Goal: Task Accomplishment & Management: Manage account settings

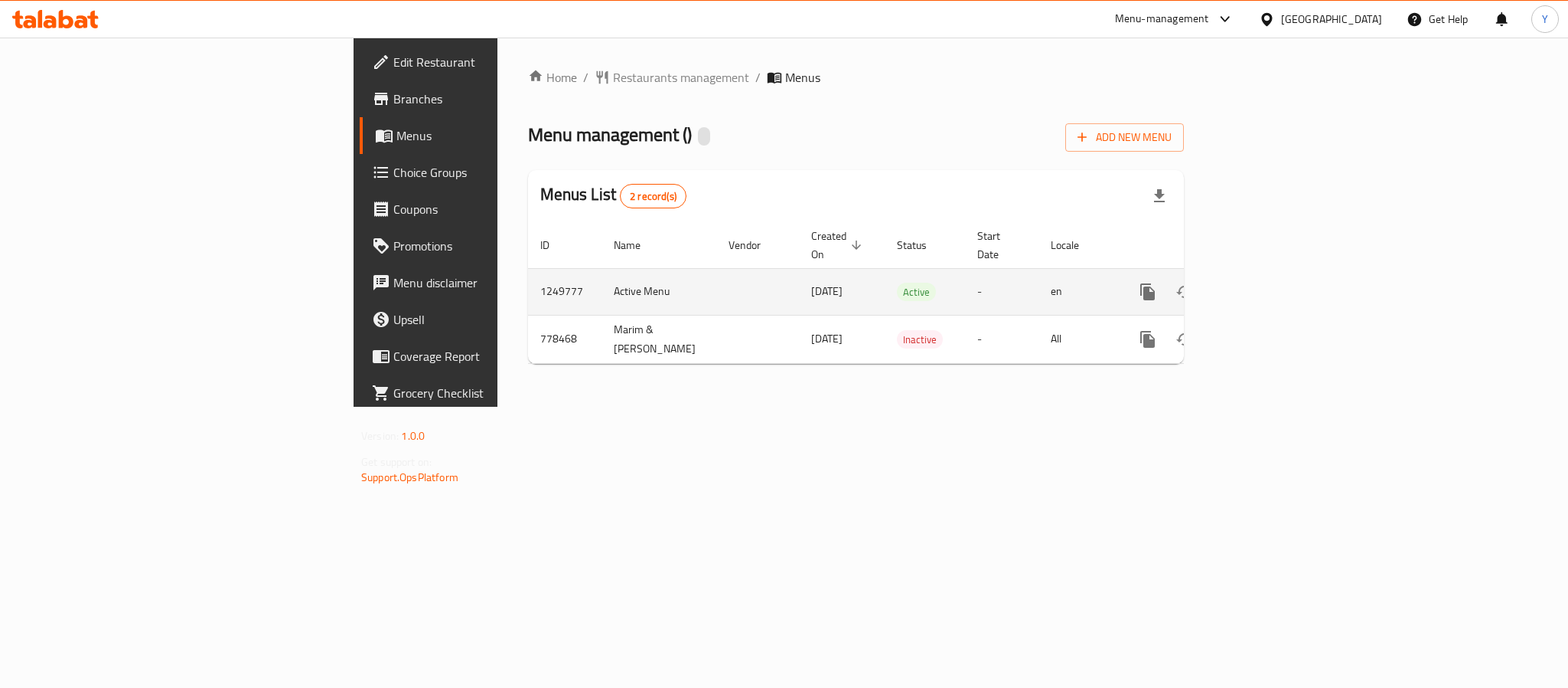
click at [1277, 273] on link "enhanced table" at bounding box center [1258, 292] width 37 height 37
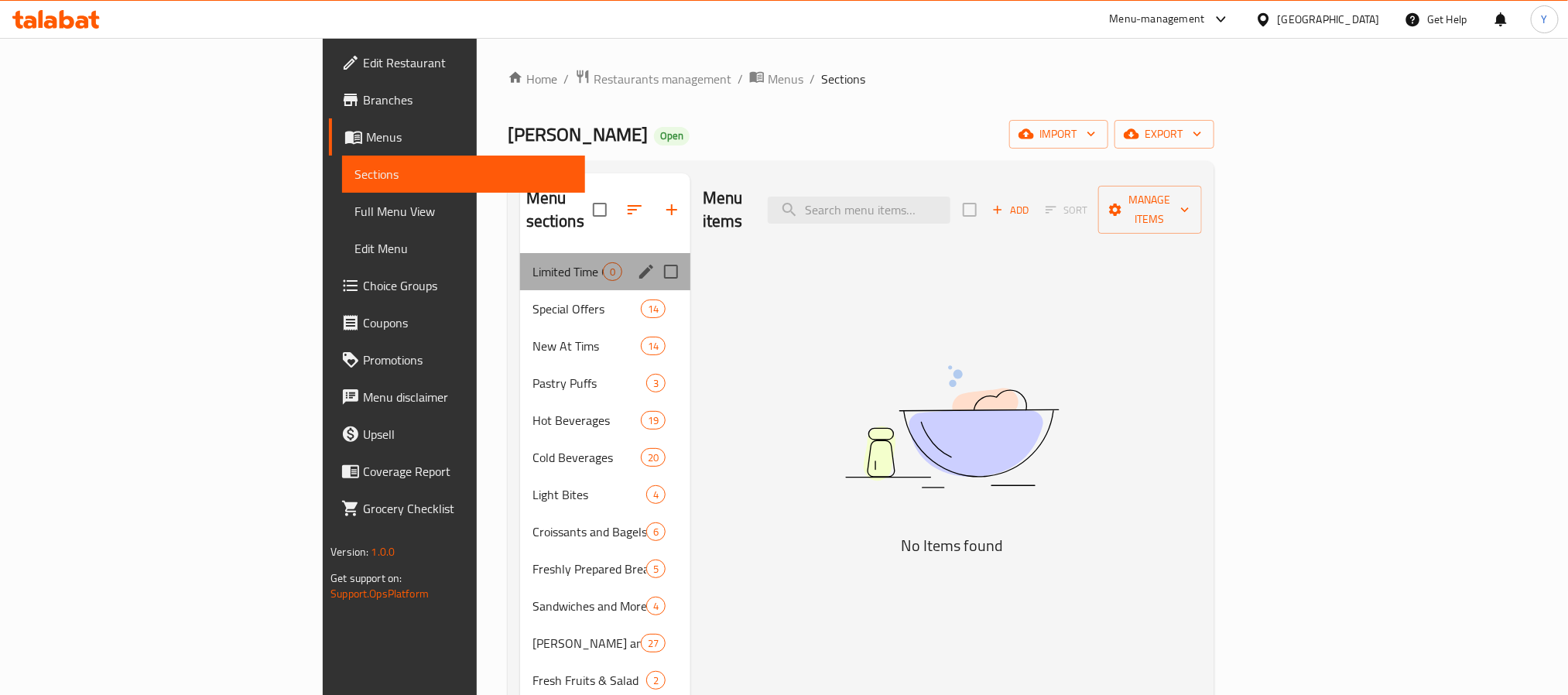
click at [520, 253] on div "Limited Time Offers 0" at bounding box center [605, 271] width 170 height 37
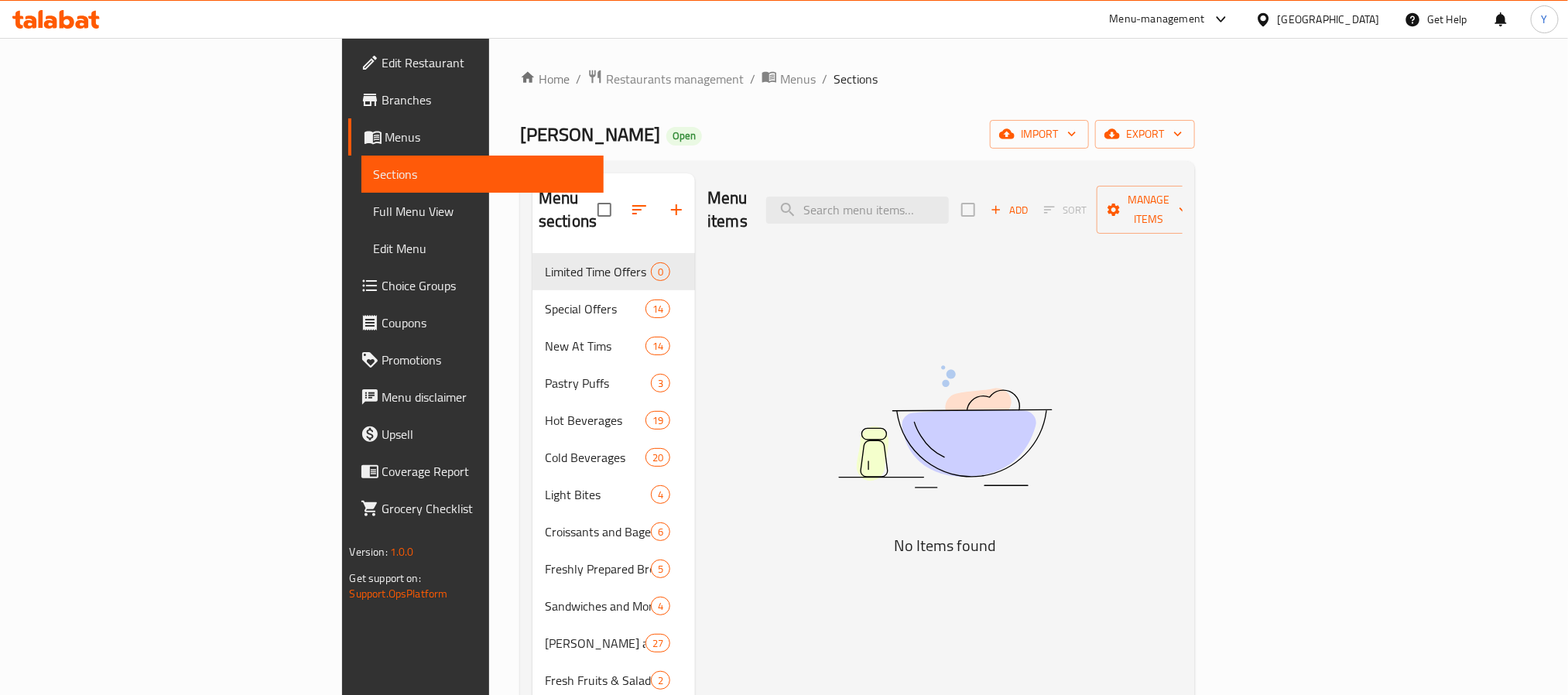
click at [382, 90] on span "Branches" at bounding box center [487, 99] width 209 height 18
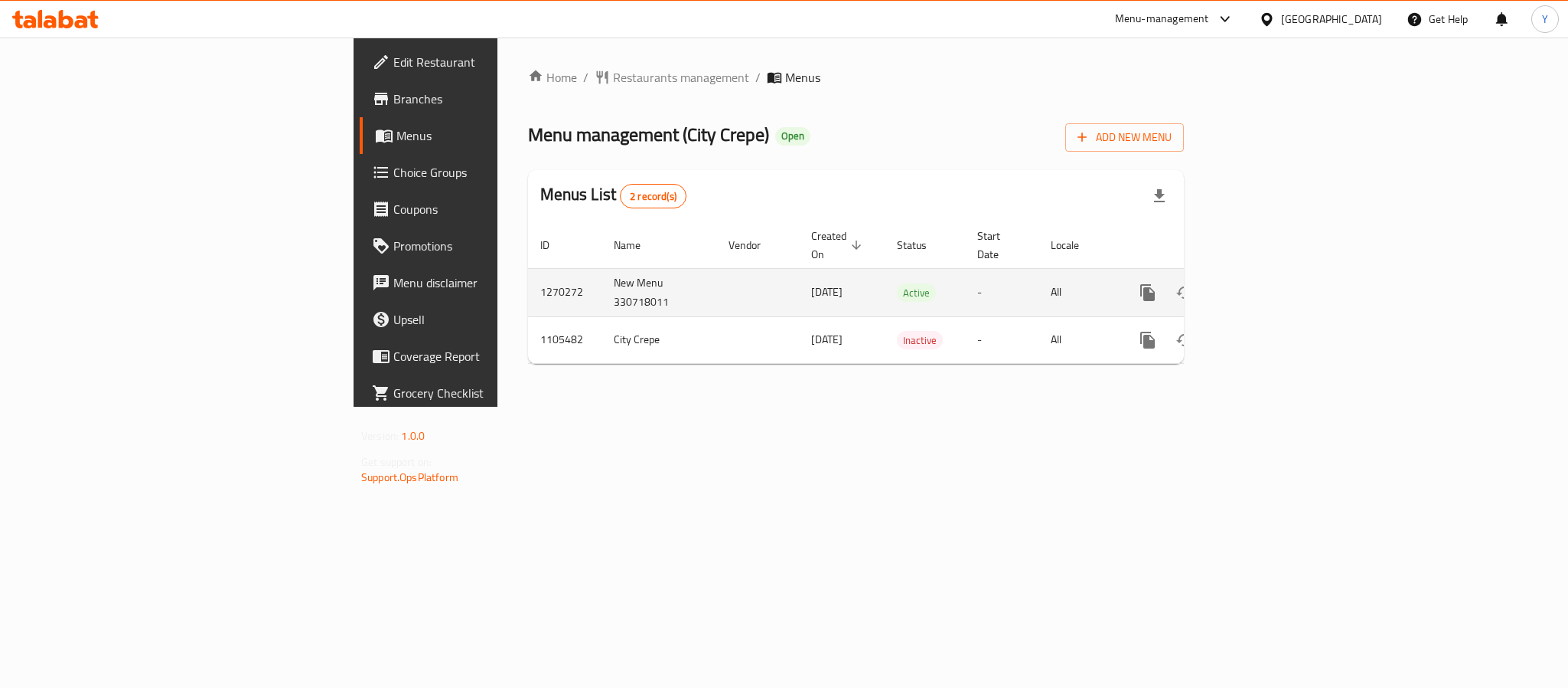
click at [1277, 287] on div "enhanced table" at bounding box center [1203, 292] width 147 height 37
click at [1265, 286] on icon "enhanced table" at bounding box center [1259, 292] width 14 height 14
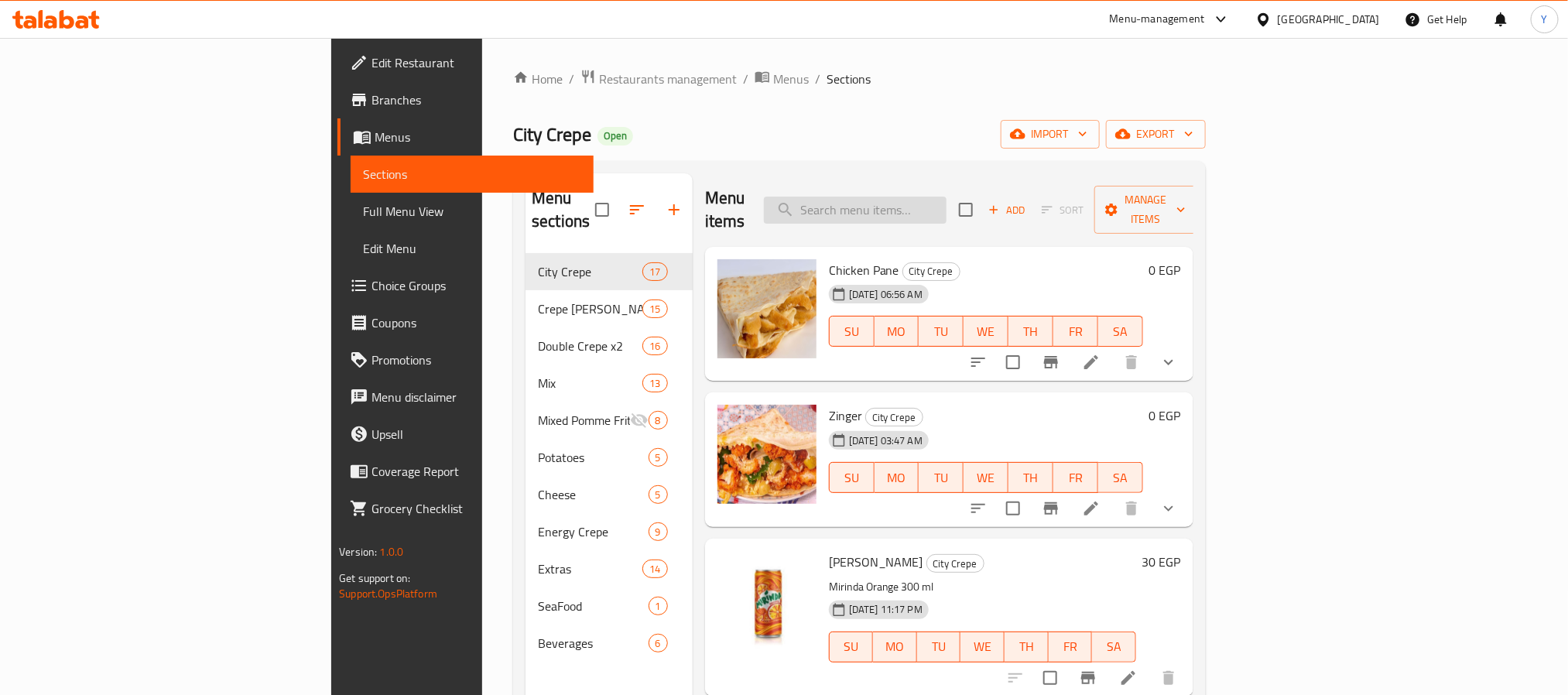
click at [947, 204] on input "search" at bounding box center [855, 209] width 183 height 27
paste input "عرض السنجل"
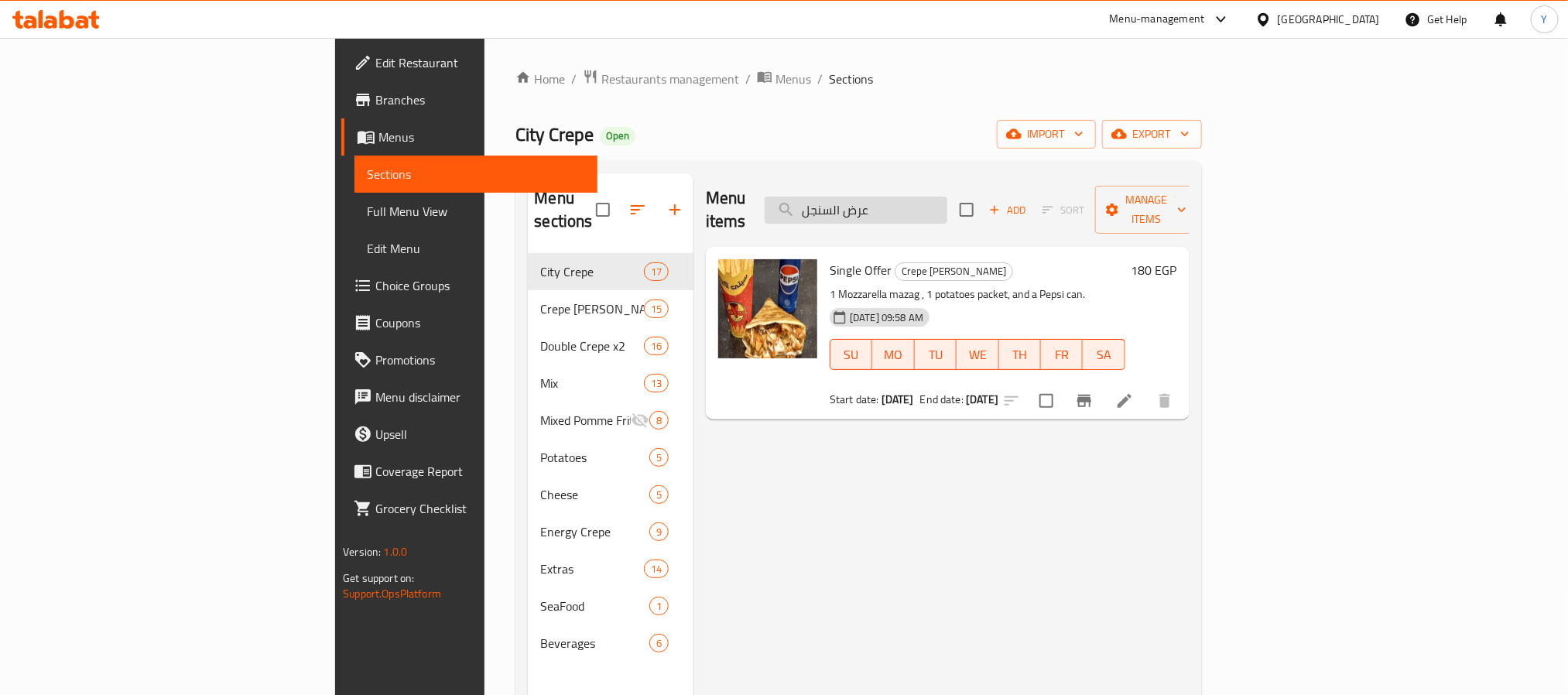
click at [947, 207] on input "عرض السنجل" at bounding box center [856, 209] width 183 height 27
paste input "وحوش"
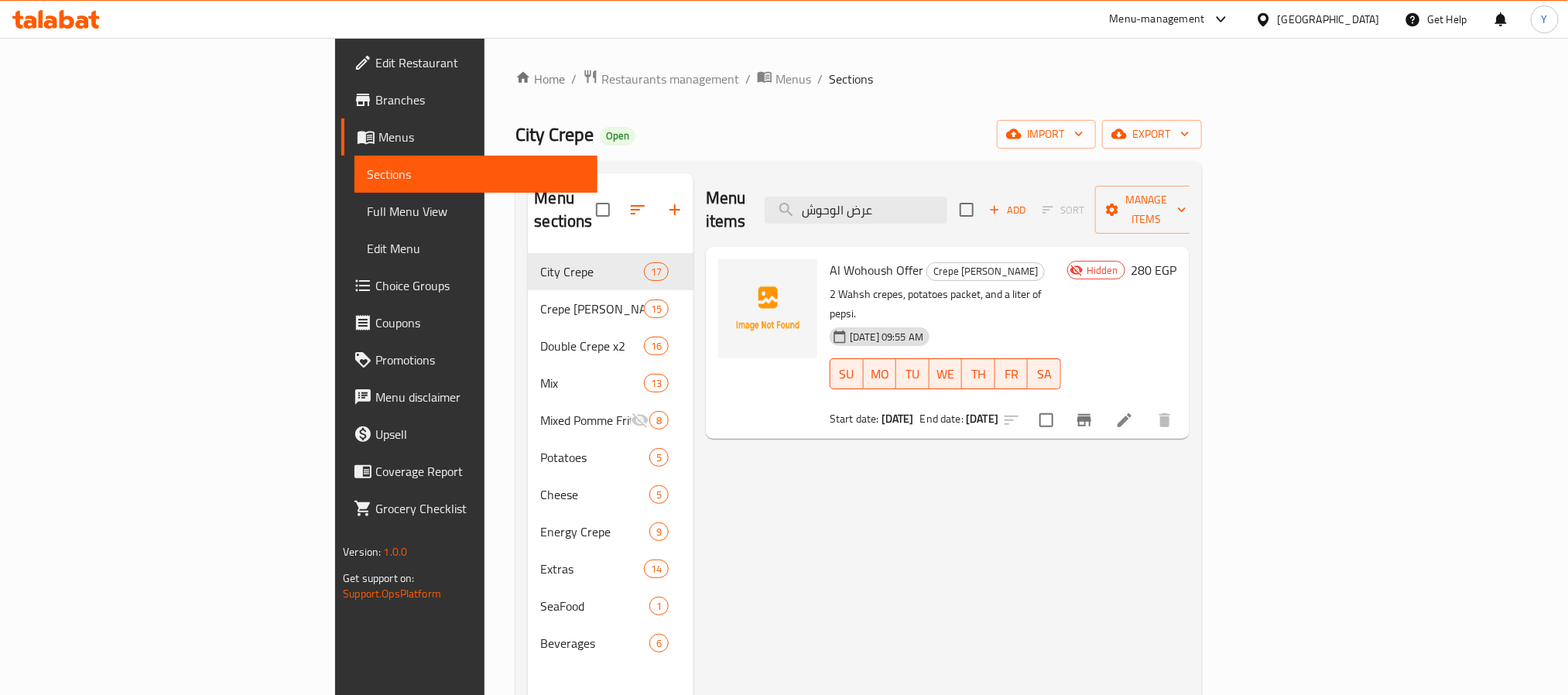
paste input "عرض الوحوش"
paste input "شلة"
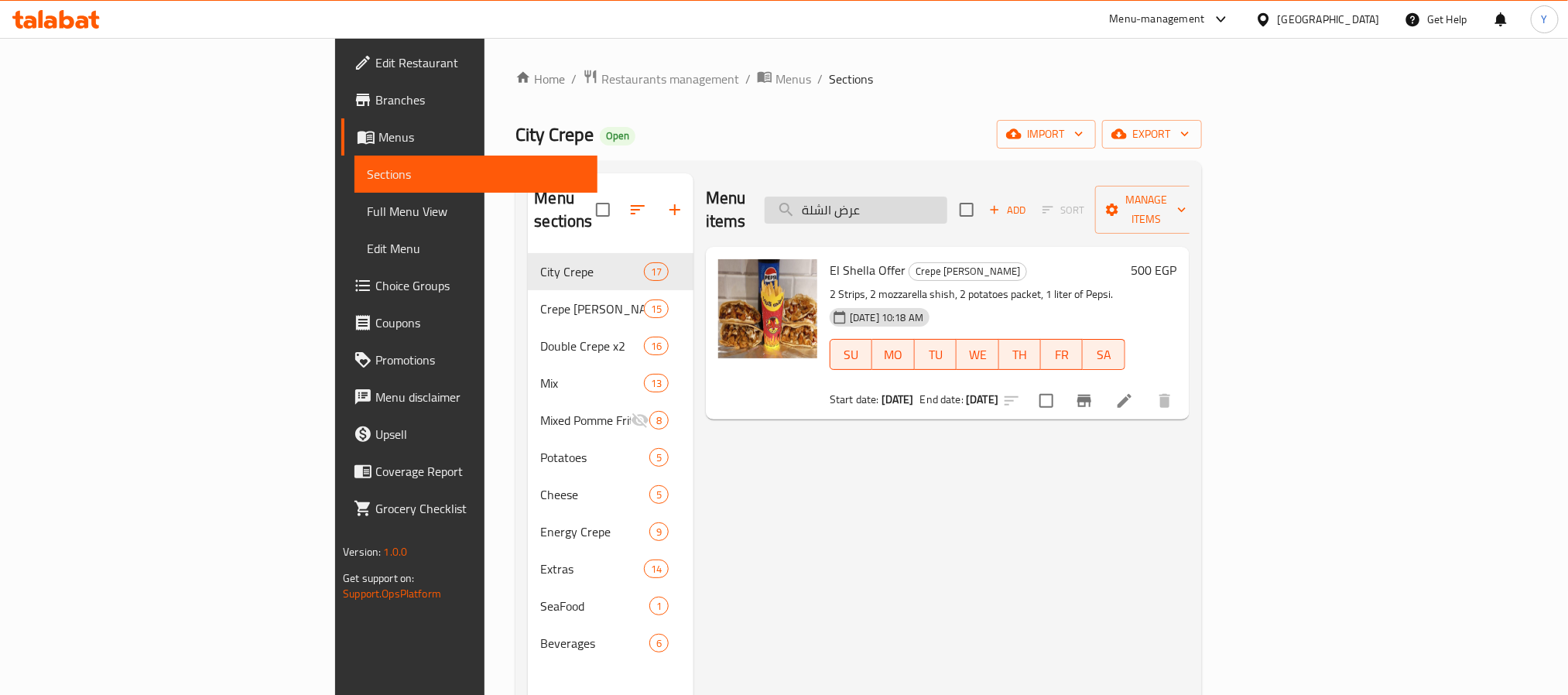
paste input "نجوم"
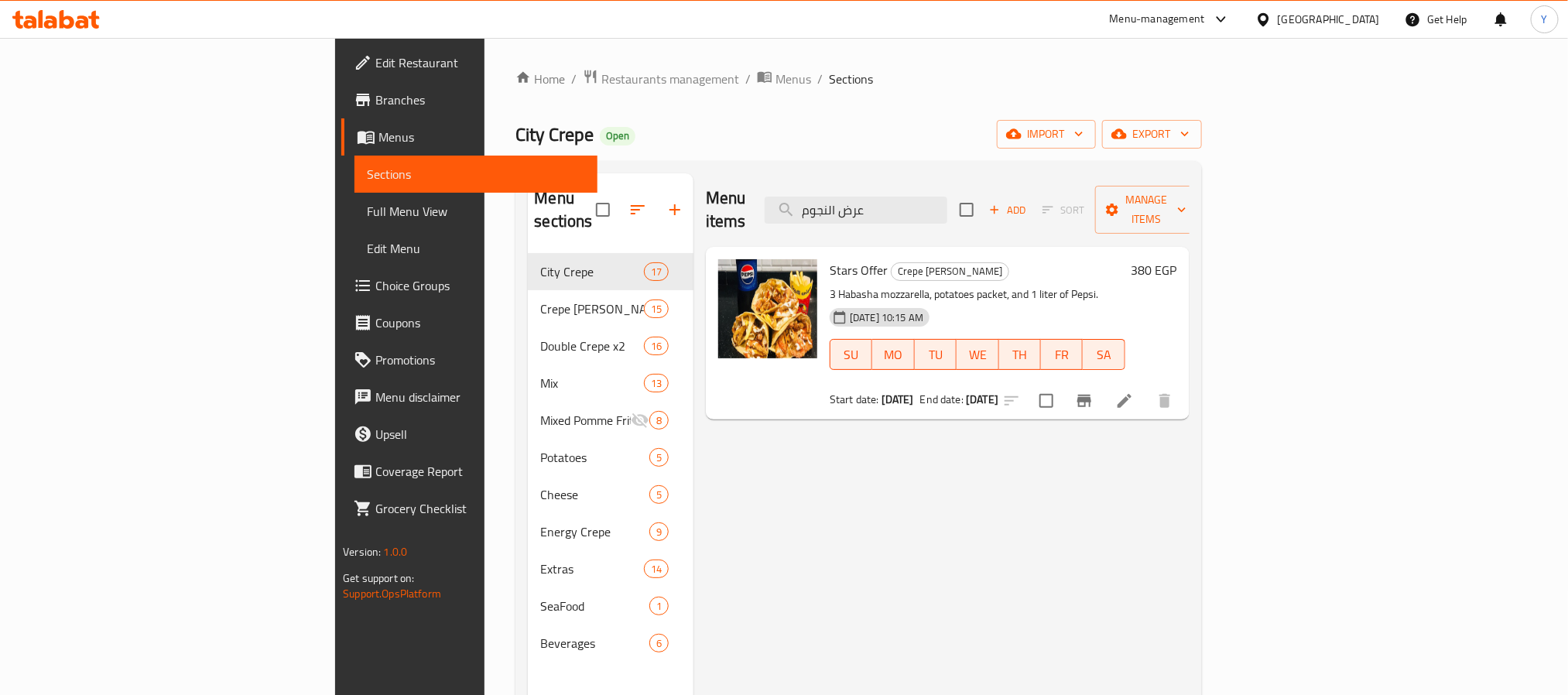
type input "عرض النجوم"
click at [342, 50] on link "Edit Restaurant" at bounding box center [469, 63] width 256 height 37
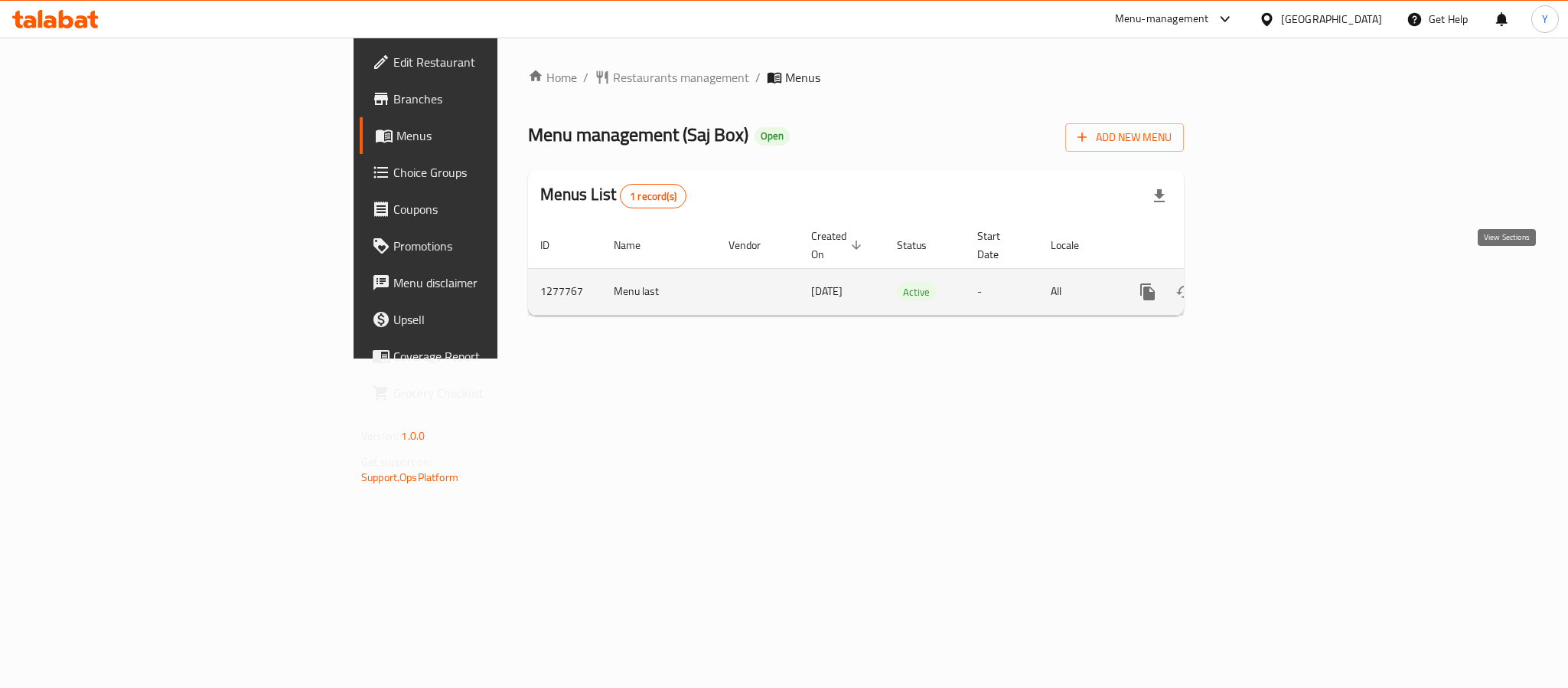
click at [1265, 285] on icon "enhanced table" at bounding box center [1259, 292] width 14 height 14
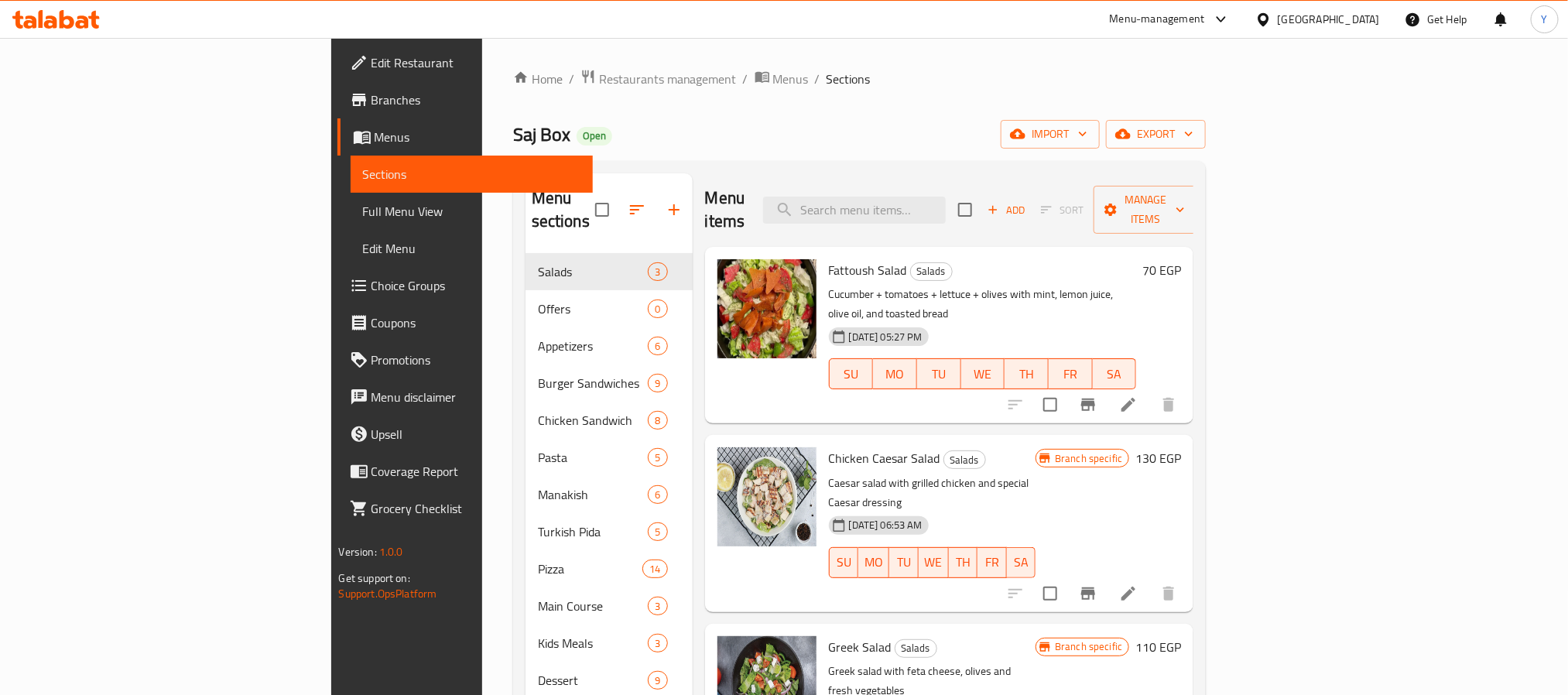
click at [939, 146] on div "Saj Box Open import export" at bounding box center [860, 134] width 694 height 29
click at [946, 202] on input "search" at bounding box center [854, 209] width 183 height 27
paste input "برجر بيف"
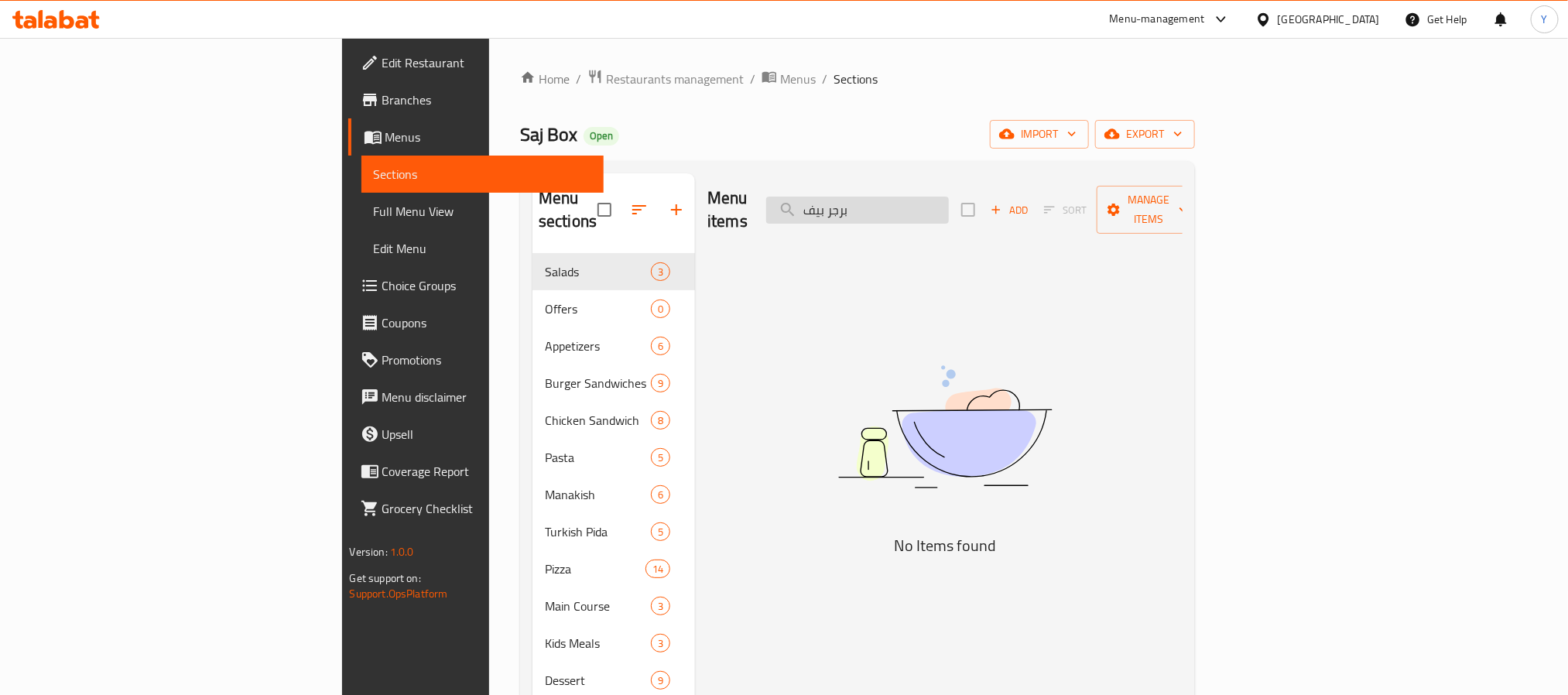
click at [949, 209] on input "برجر بيف" at bounding box center [857, 209] width 183 height 27
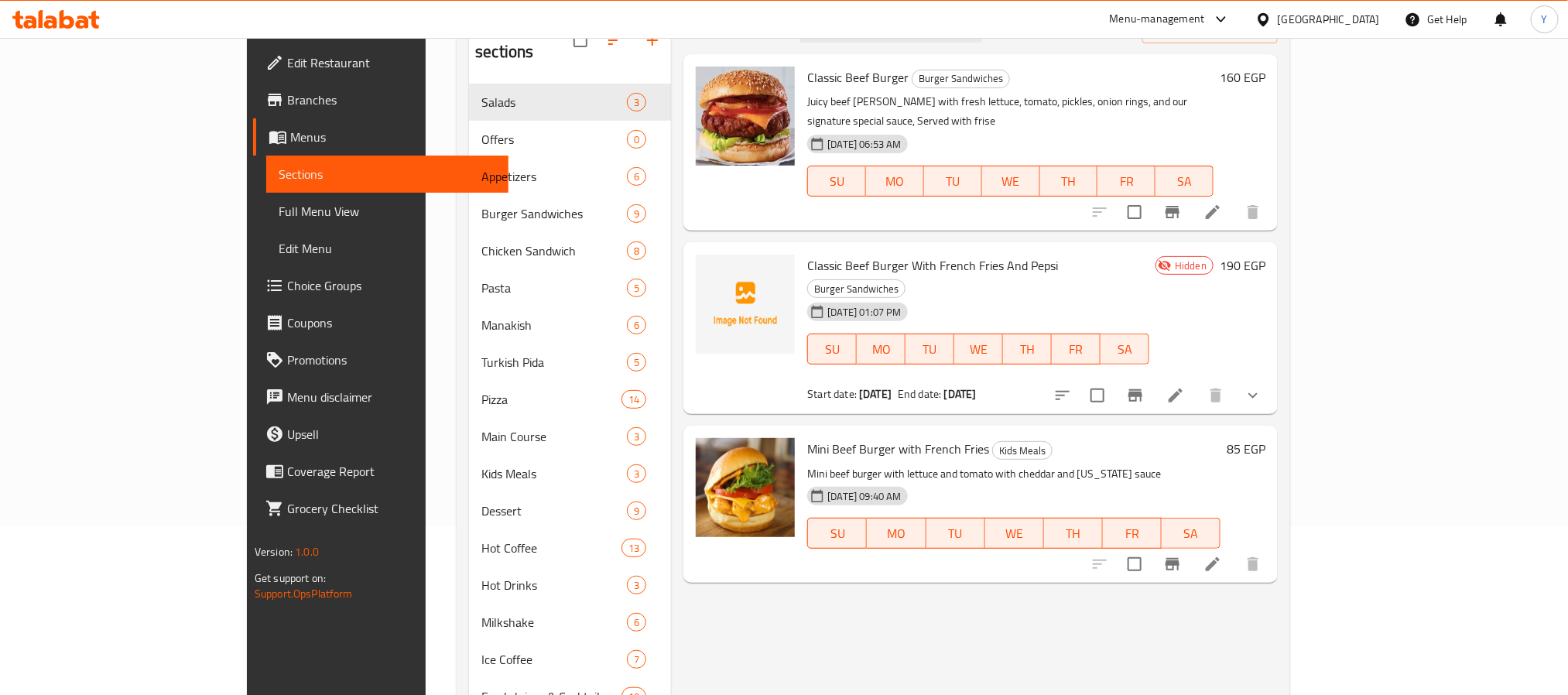
scroll to position [116, 0]
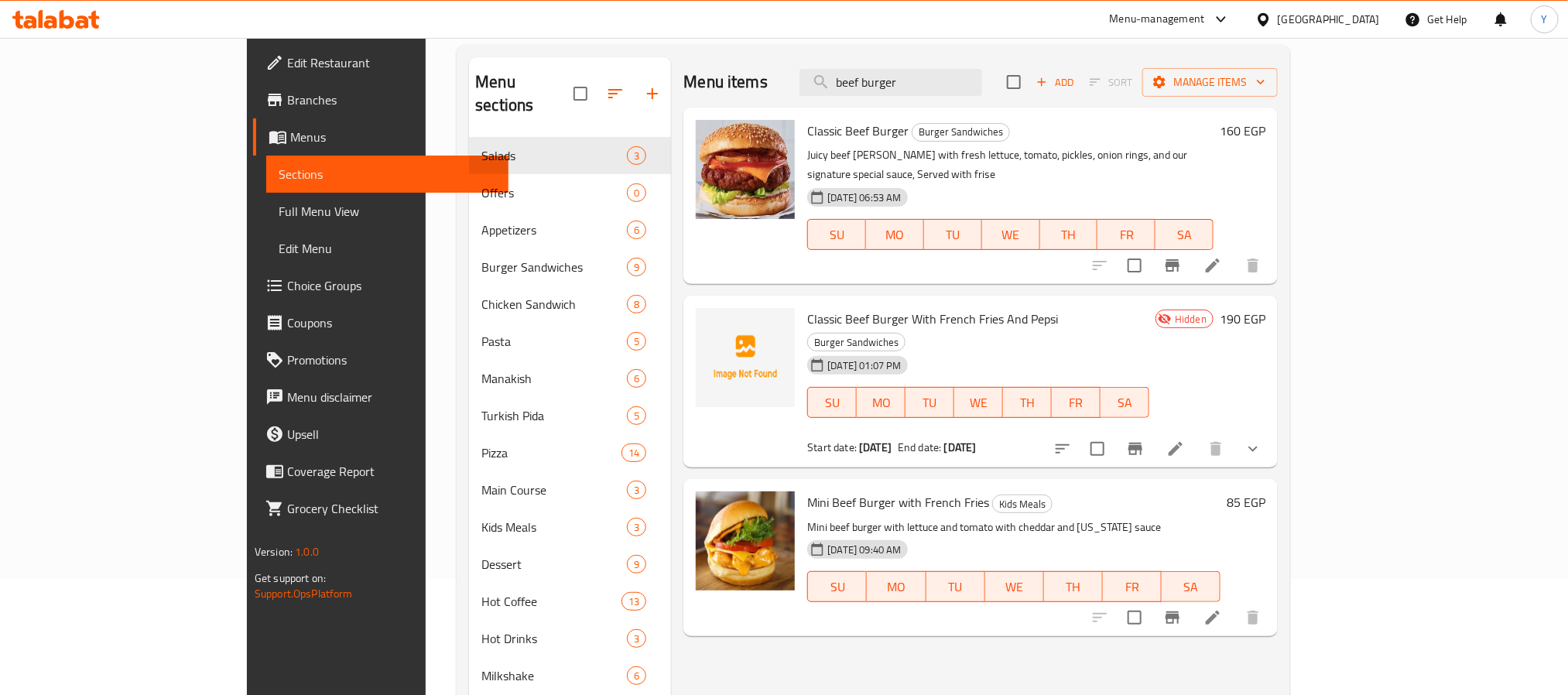
click at [807, 307] on span "Classic Beef Burger With French Fries And Pepsi" at bounding box center [933, 318] width 250 height 23
drag, startPoint x: 766, startPoint y: 302, endPoint x: 838, endPoint y: 304, distance: 72.0
click at [838, 307] on span "Classic Beef Burger With French Fries And Pepsi" at bounding box center [933, 318] width 250 height 23
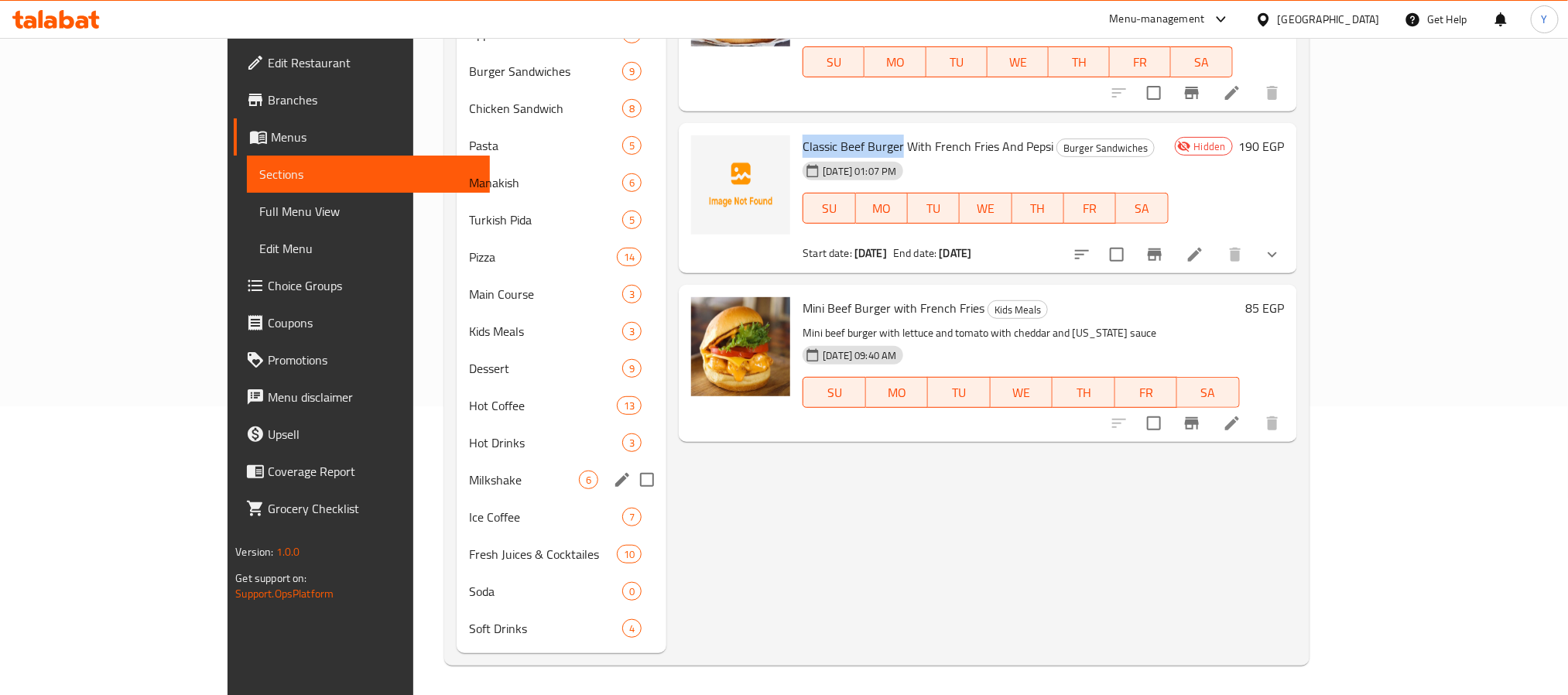
scroll to position [290, 0]
click at [469, 632] on span "Soft Drinks" at bounding box center [524, 626] width 110 height 18
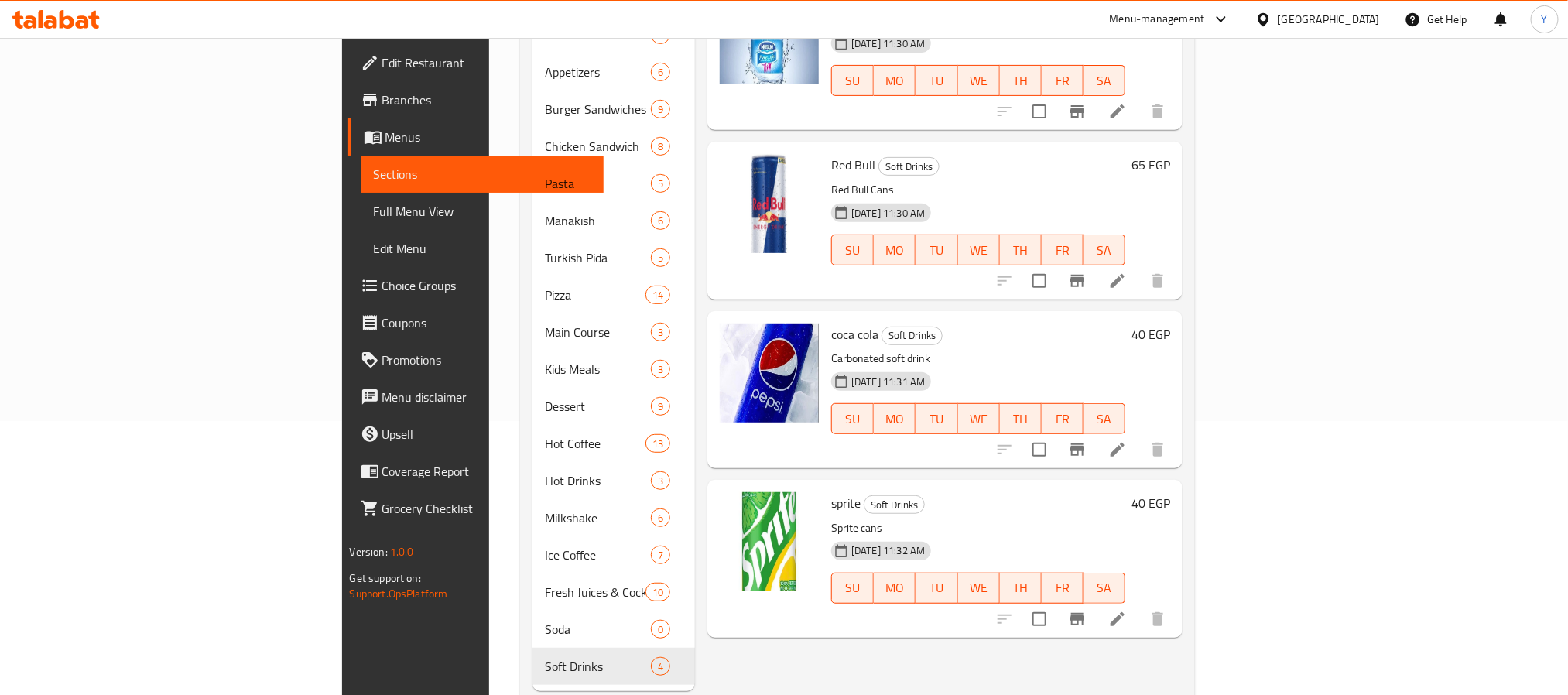
scroll to position [290, 0]
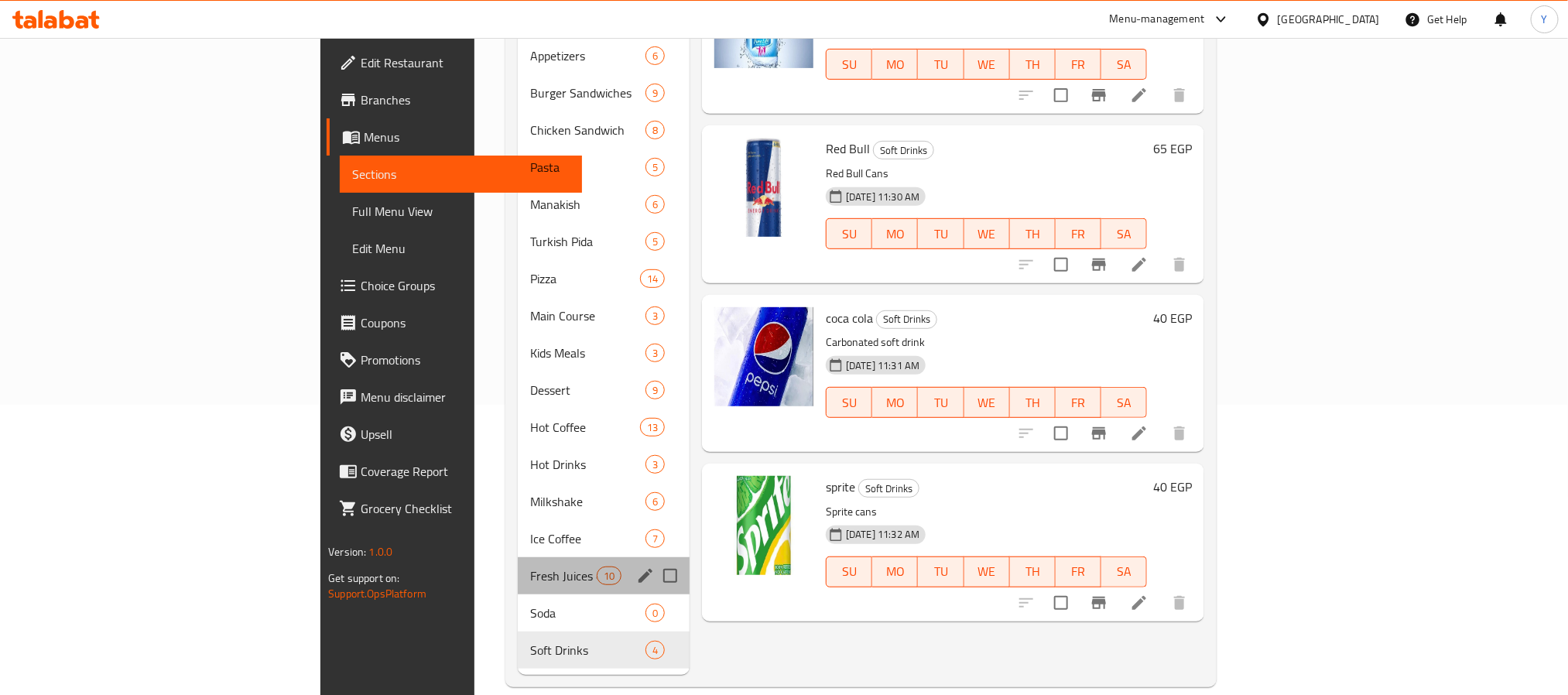
click at [518, 557] on div "Fresh Juices & Cocktailes 10" at bounding box center [604, 575] width 172 height 37
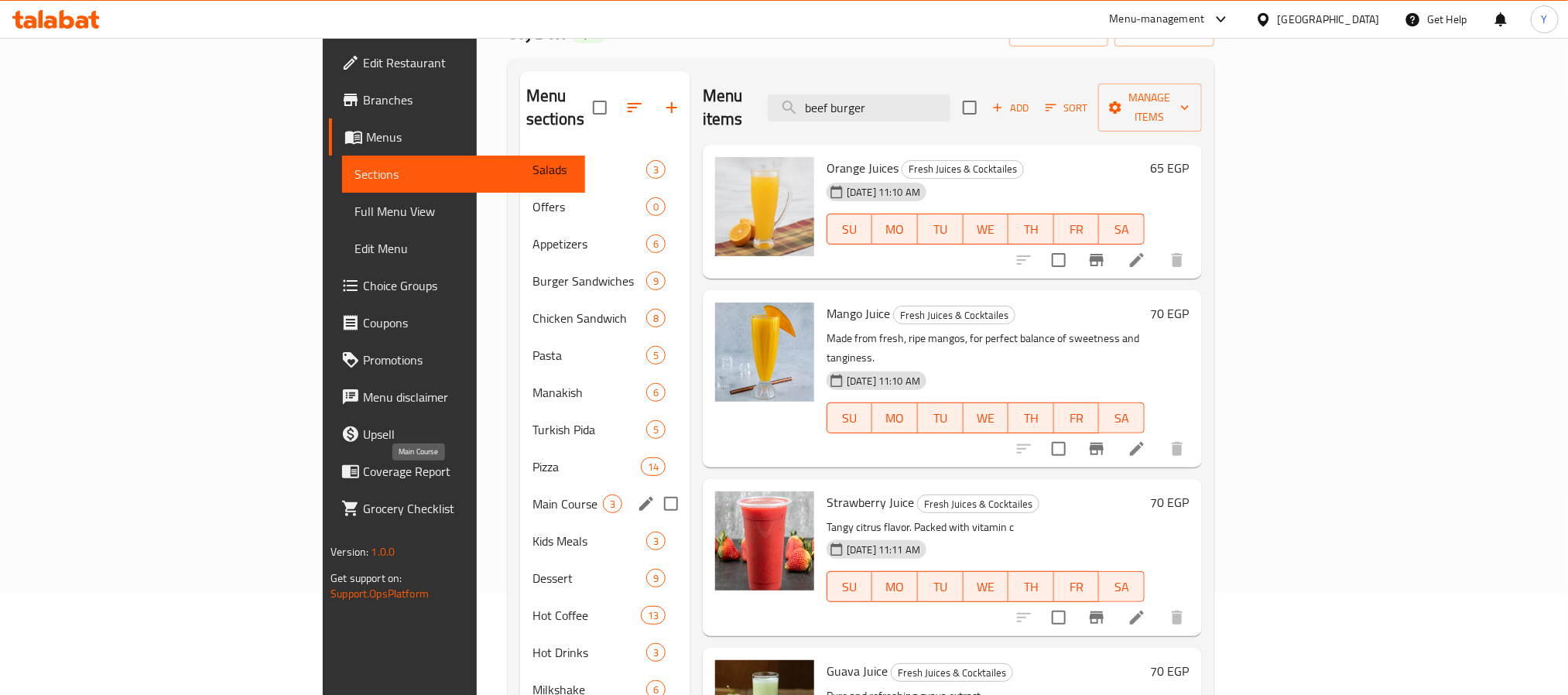
scroll to position [290, 0]
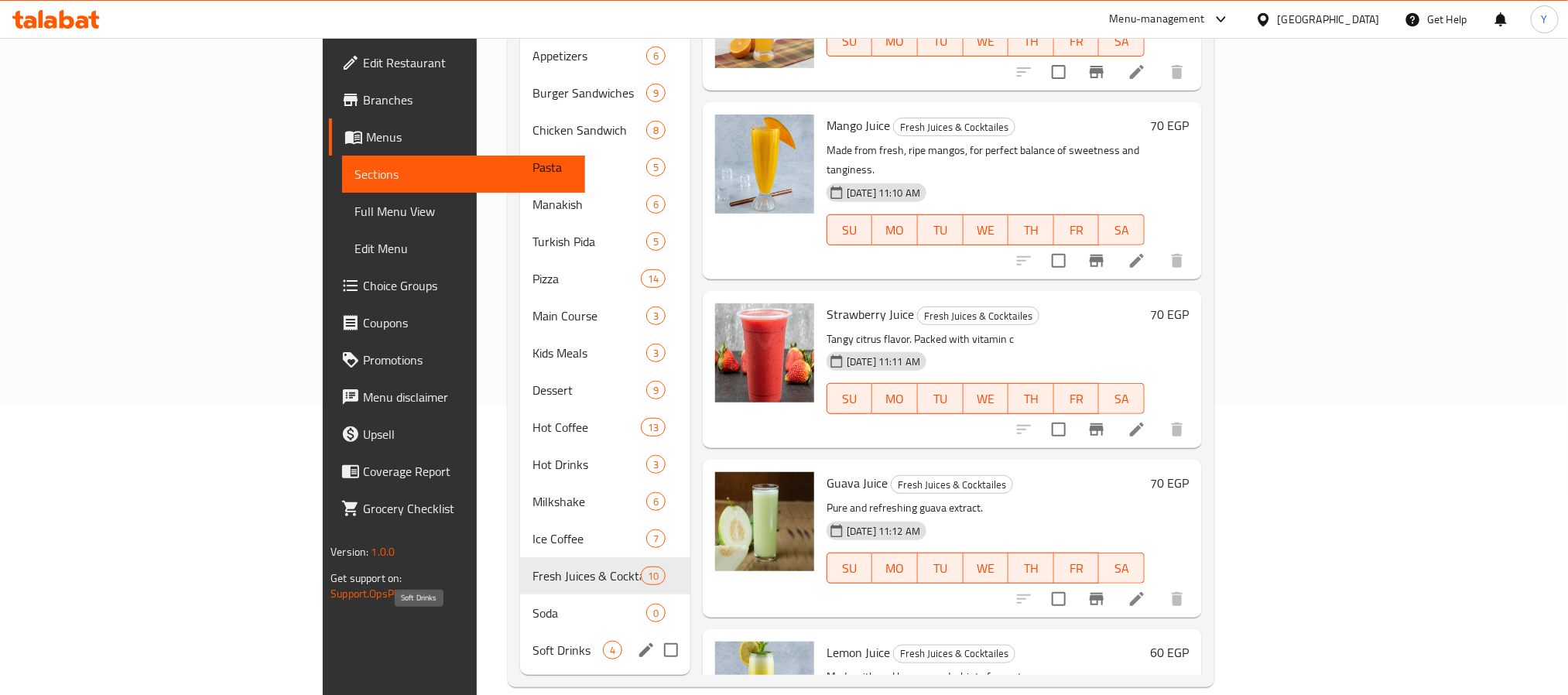
click at [533, 640] on span "Soft Drinks" at bounding box center [568, 649] width 70 height 18
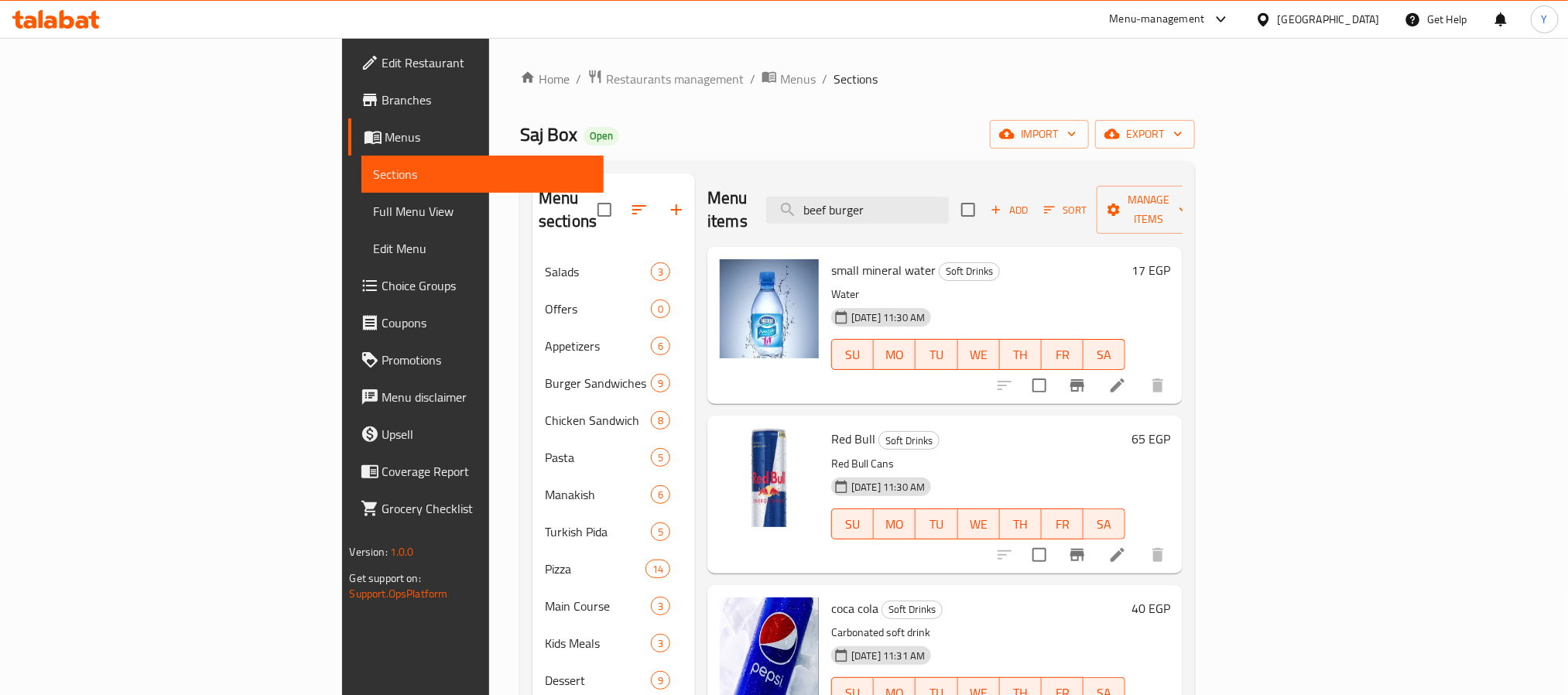
click at [1025, 247] on div "small mineral water Soft Drinks Water 26-06-2025 11:30 AM SU MO TU WE TH FR SA …" at bounding box center [945, 325] width 475 height 157
click at [949, 196] on input "beef burger" at bounding box center [857, 209] width 183 height 27
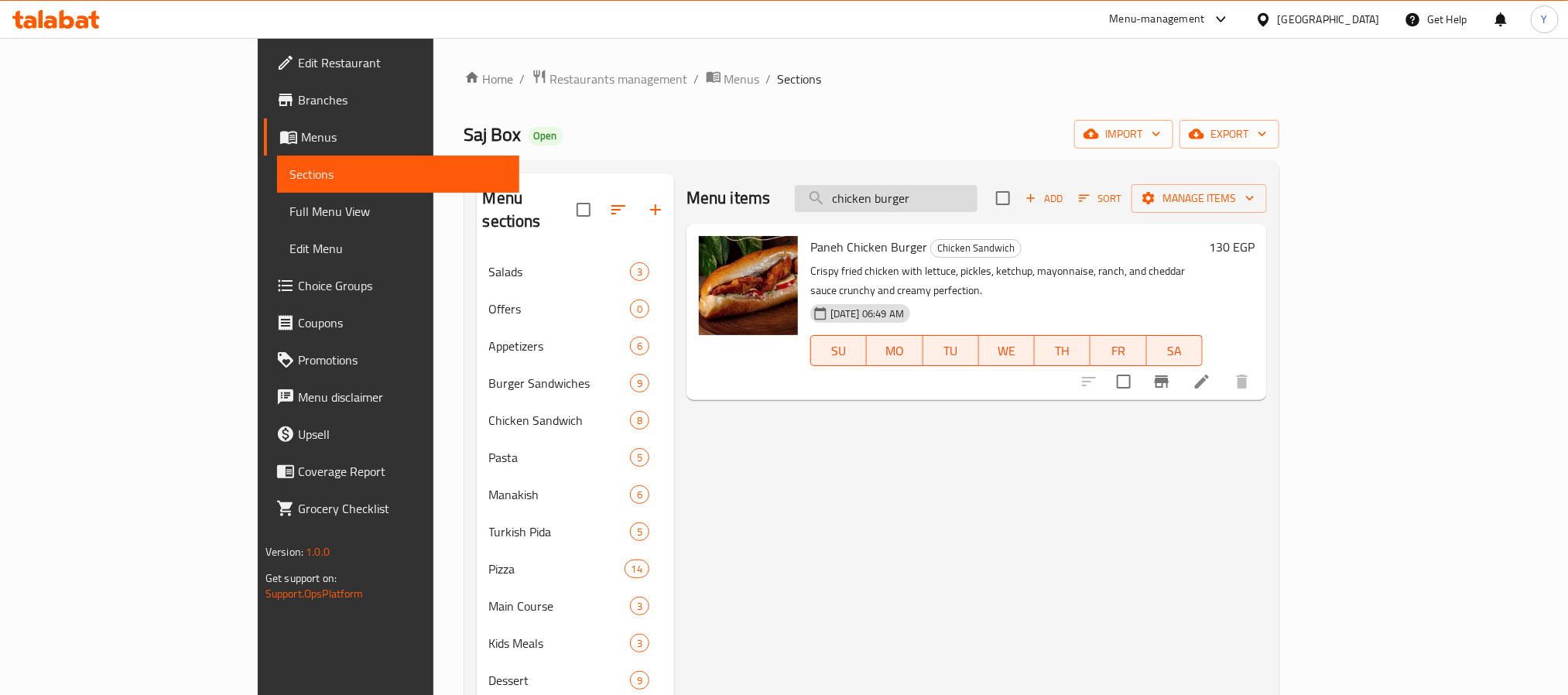
click at [957, 212] on input "chicken burger" at bounding box center [886, 198] width 183 height 27
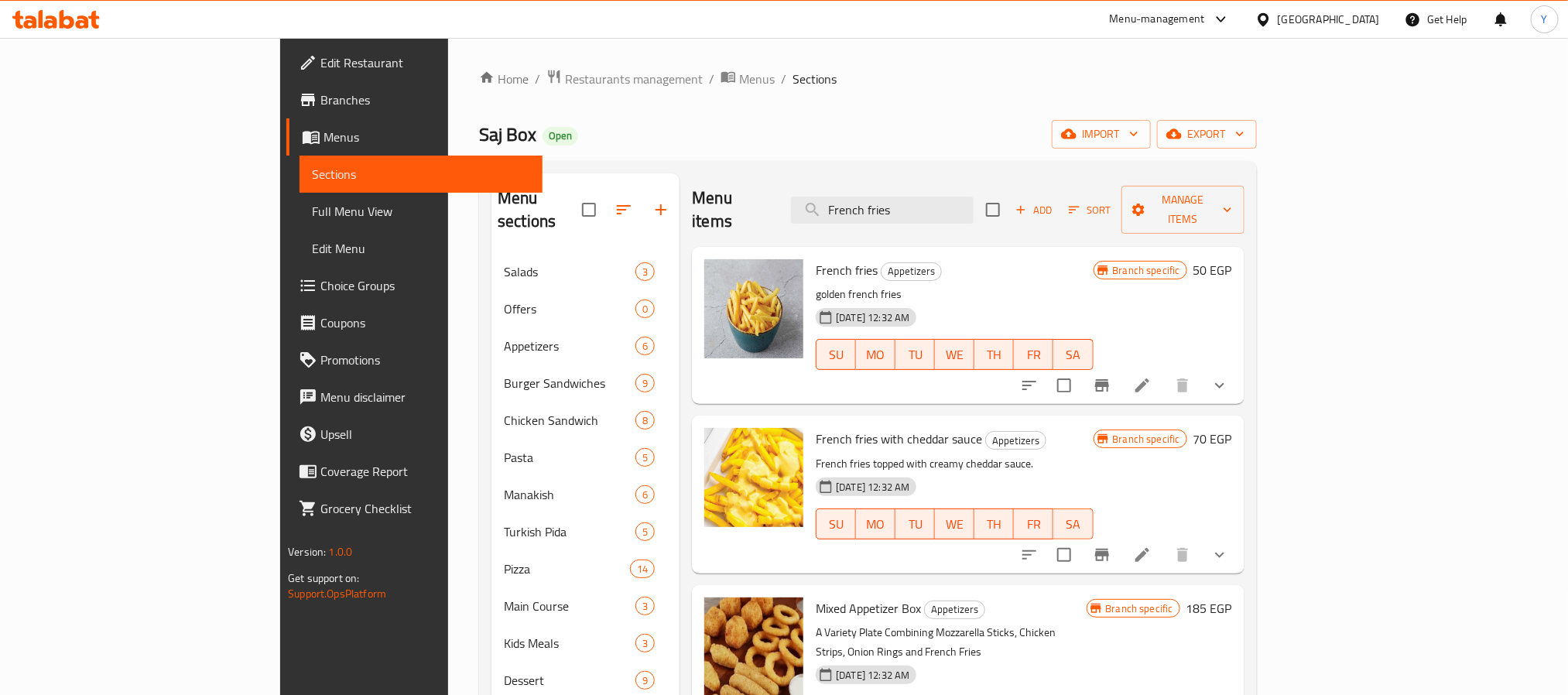
click at [927, 215] on div "Menu items French fries Add Sort Manage items" at bounding box center [967, 209] width 552 height 74
click at [929, 198] on input "French fries" at bounding box center [882, 209] width 183 height 27
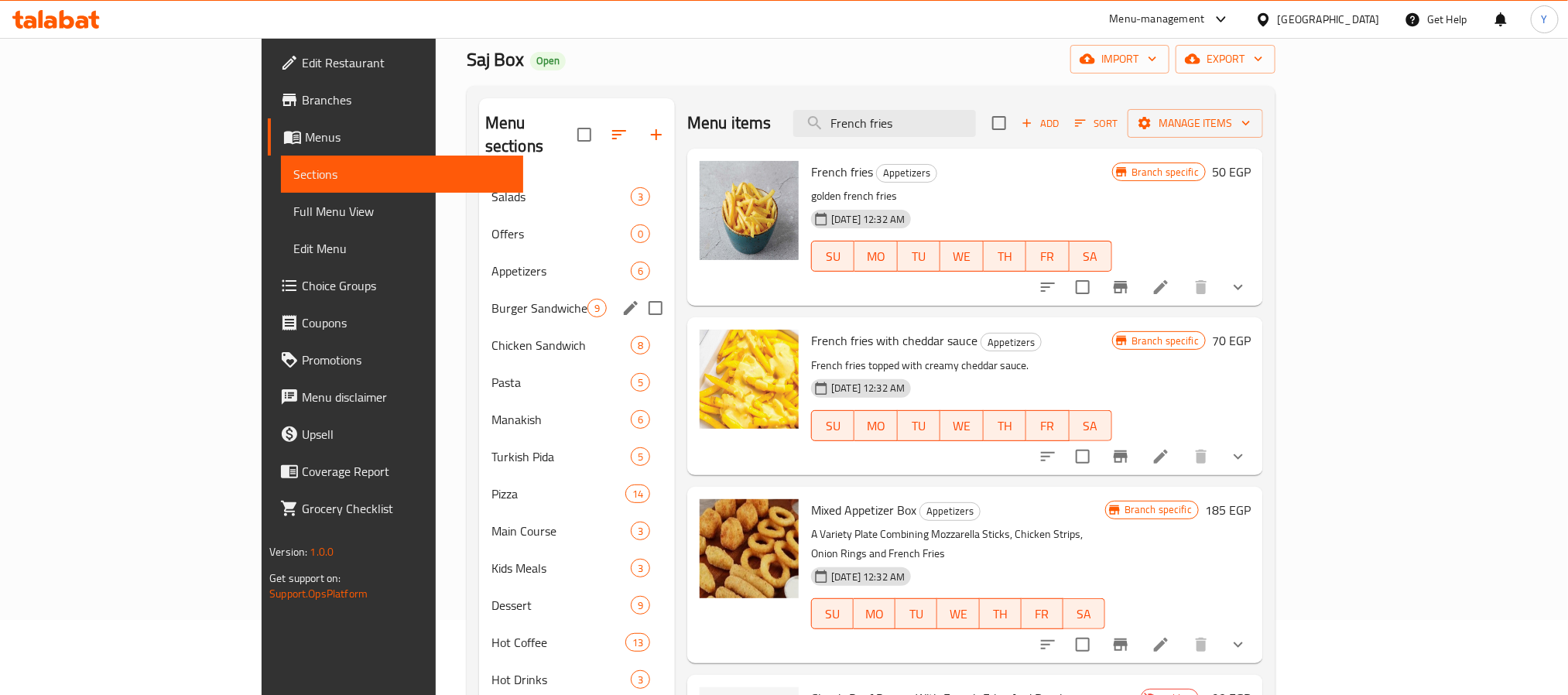
scroll to position [116, 0]
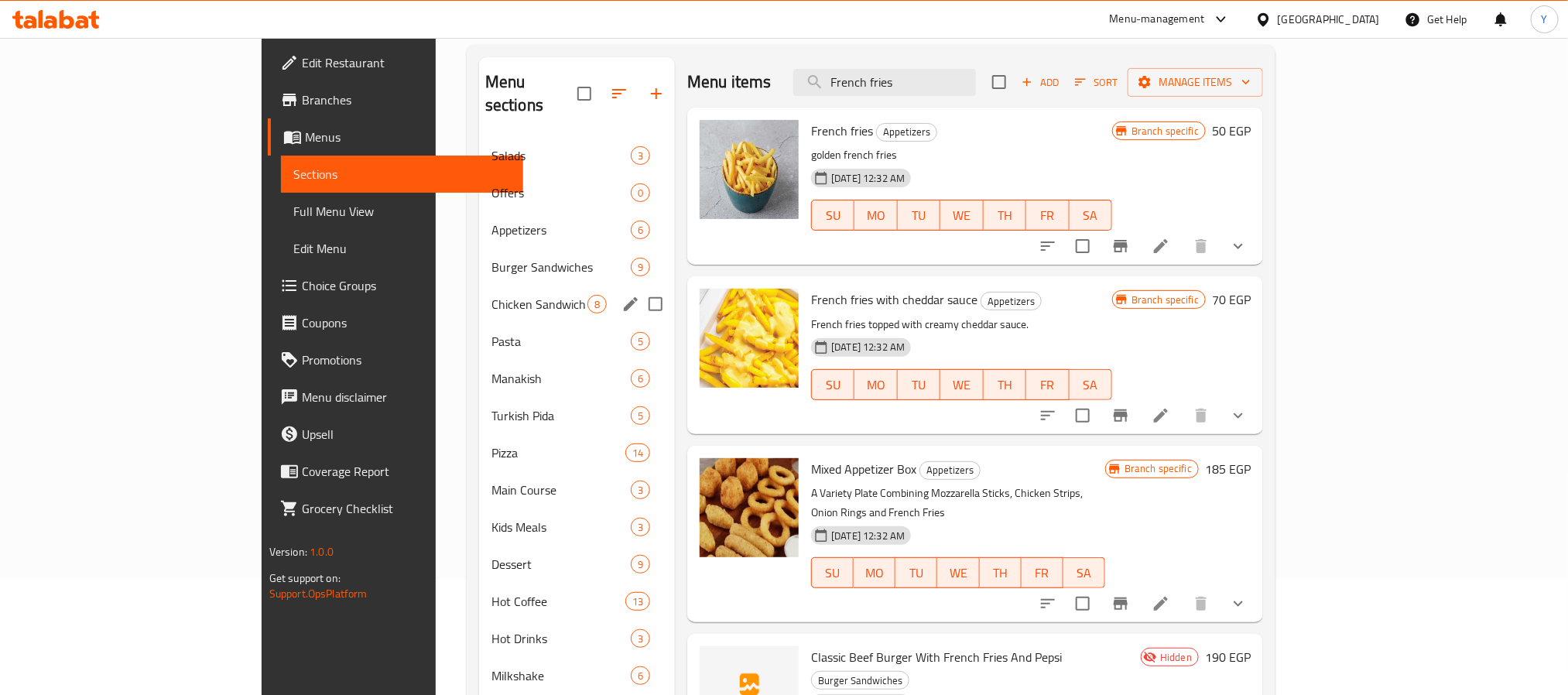
click at [479, 286] on div "Chicken Sandwich 8" at bounding box center [576, 304] width 196 height 37
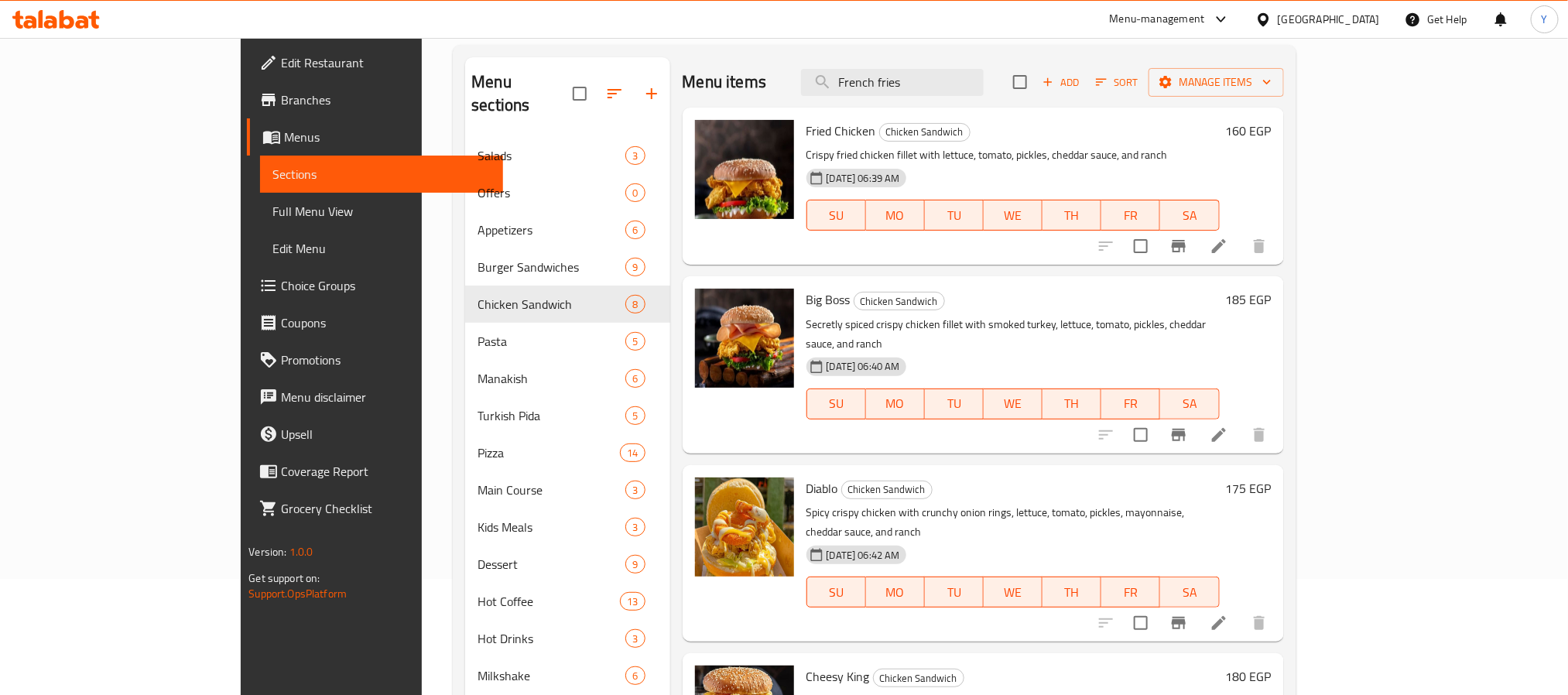
click at [952, 305] on h6 "Big Boss Chicken Sandwich" at bounding box center [1013, 299] width 413 height 22
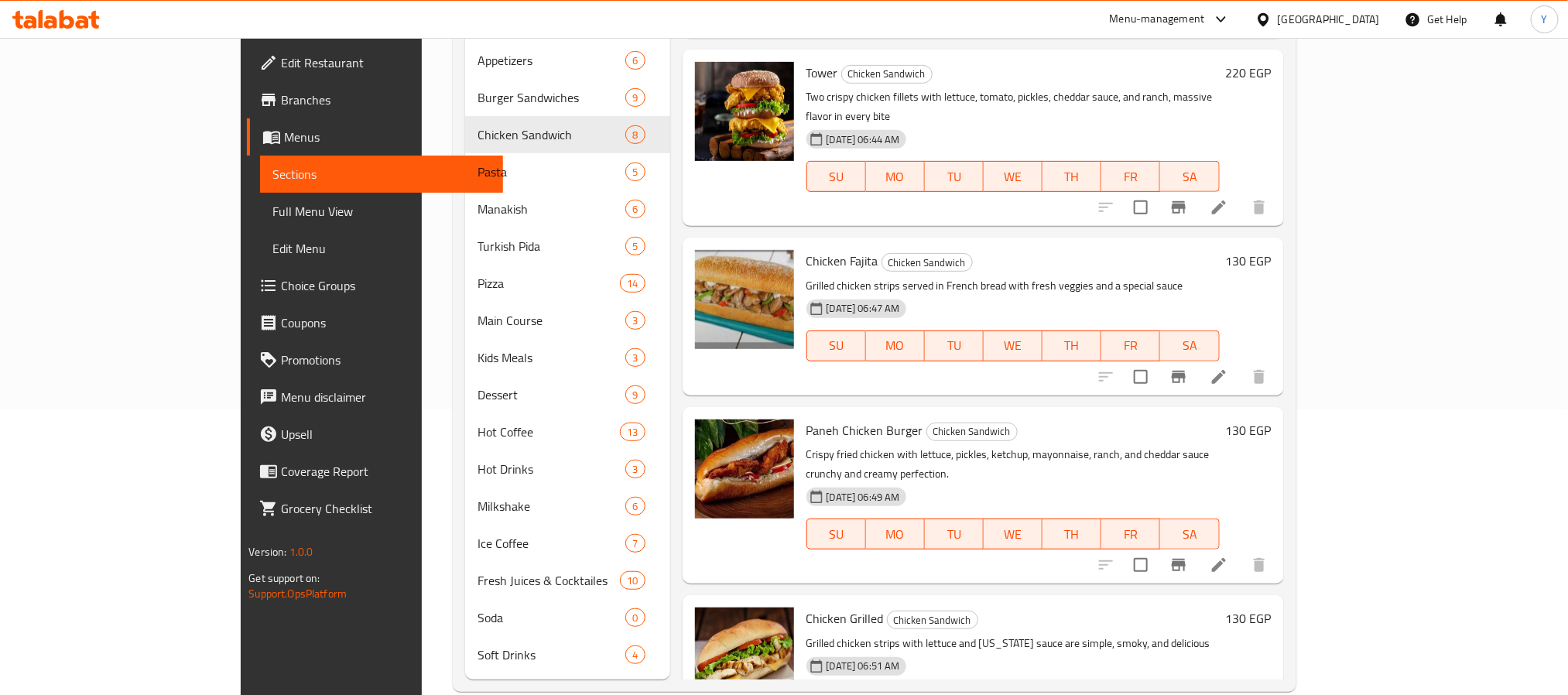
scroll to position [290, 0]
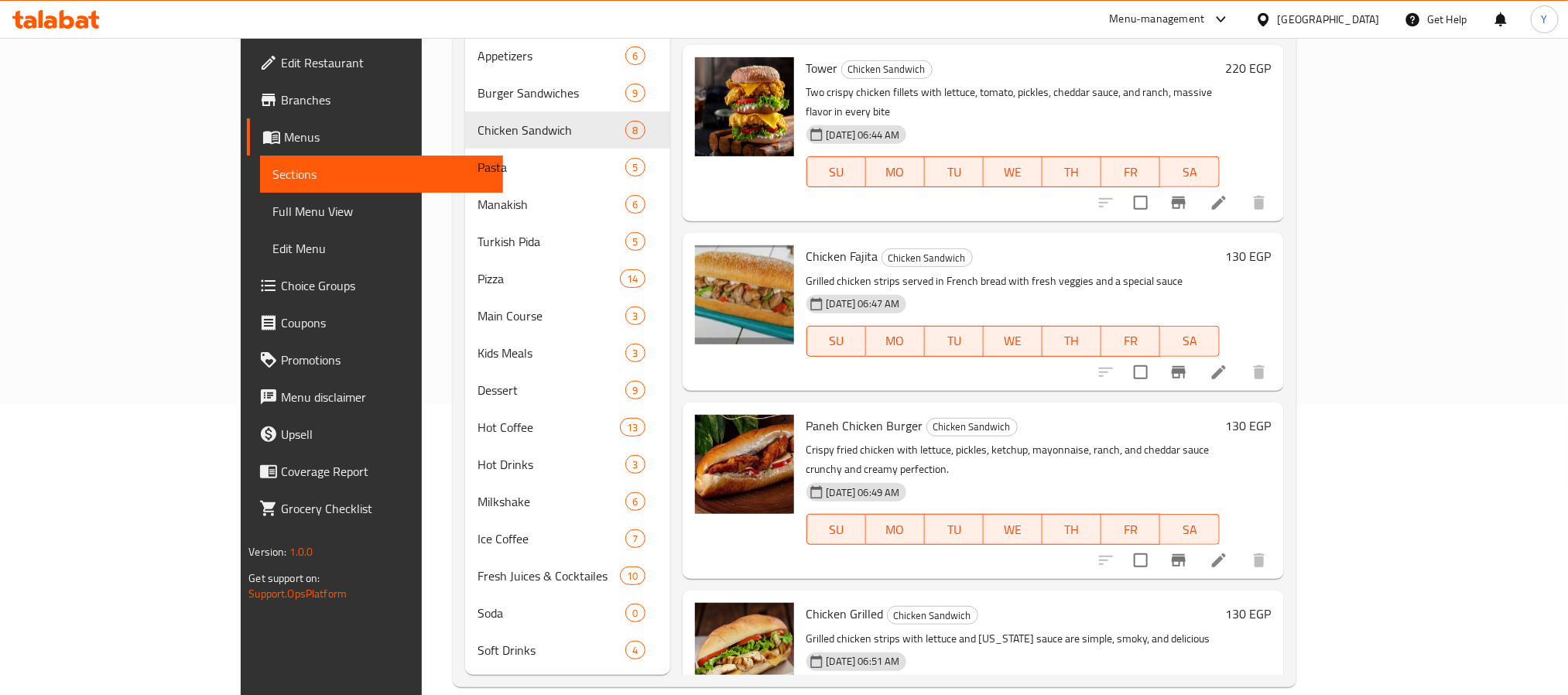
click at [807, 414] on span "Paneh Chicken Burger" at bounding box center [865, 425] width 116 height 23
drag, startPoint x: 757, startPoint y: 346, endPoint x: 831, endPoint y: 342, distance: 74.1
click at [831, 414] on span "Paneh Chicken Burger" at bounding box center [865, 425] width 116 height 23
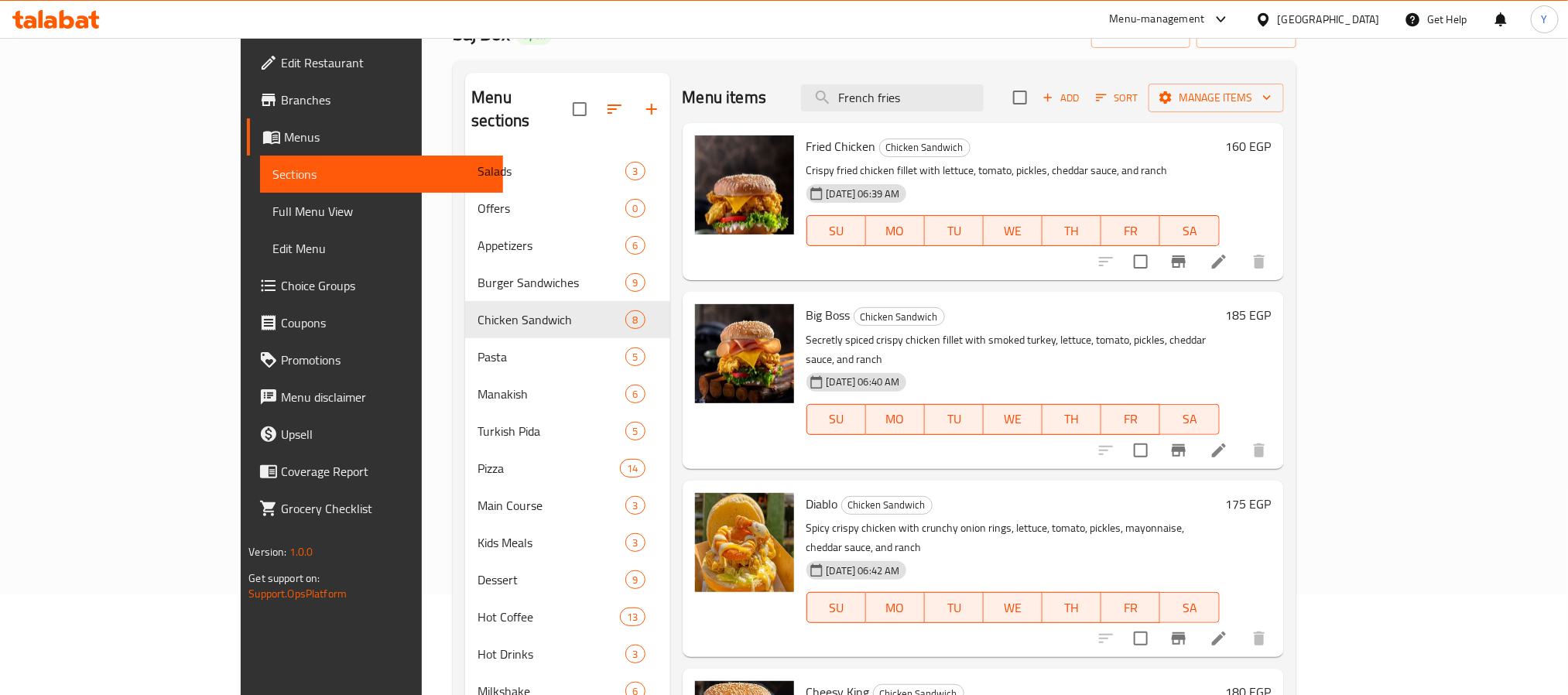
scroll to position [0, 0]
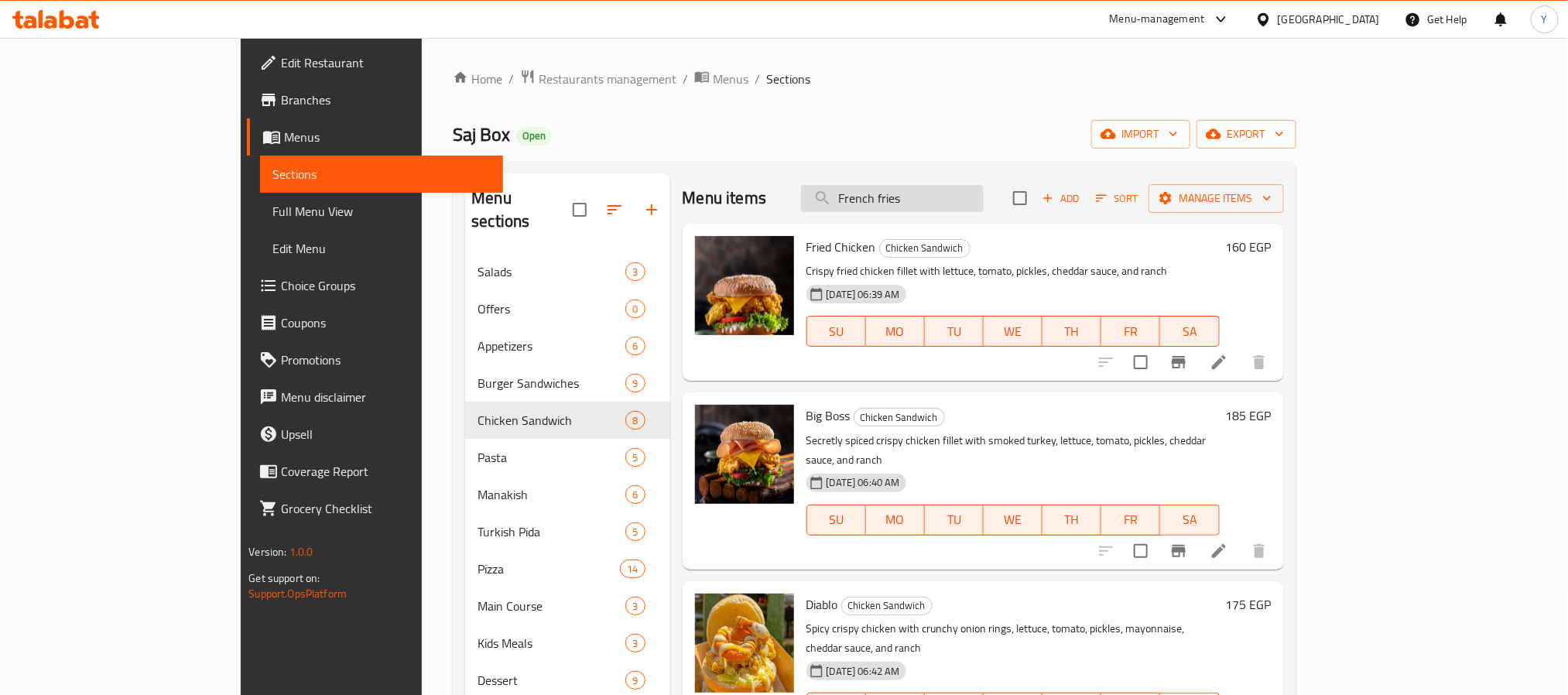
click at [931, 191] on input "French fries" at bounding box center [893, 198] width 183 height 27
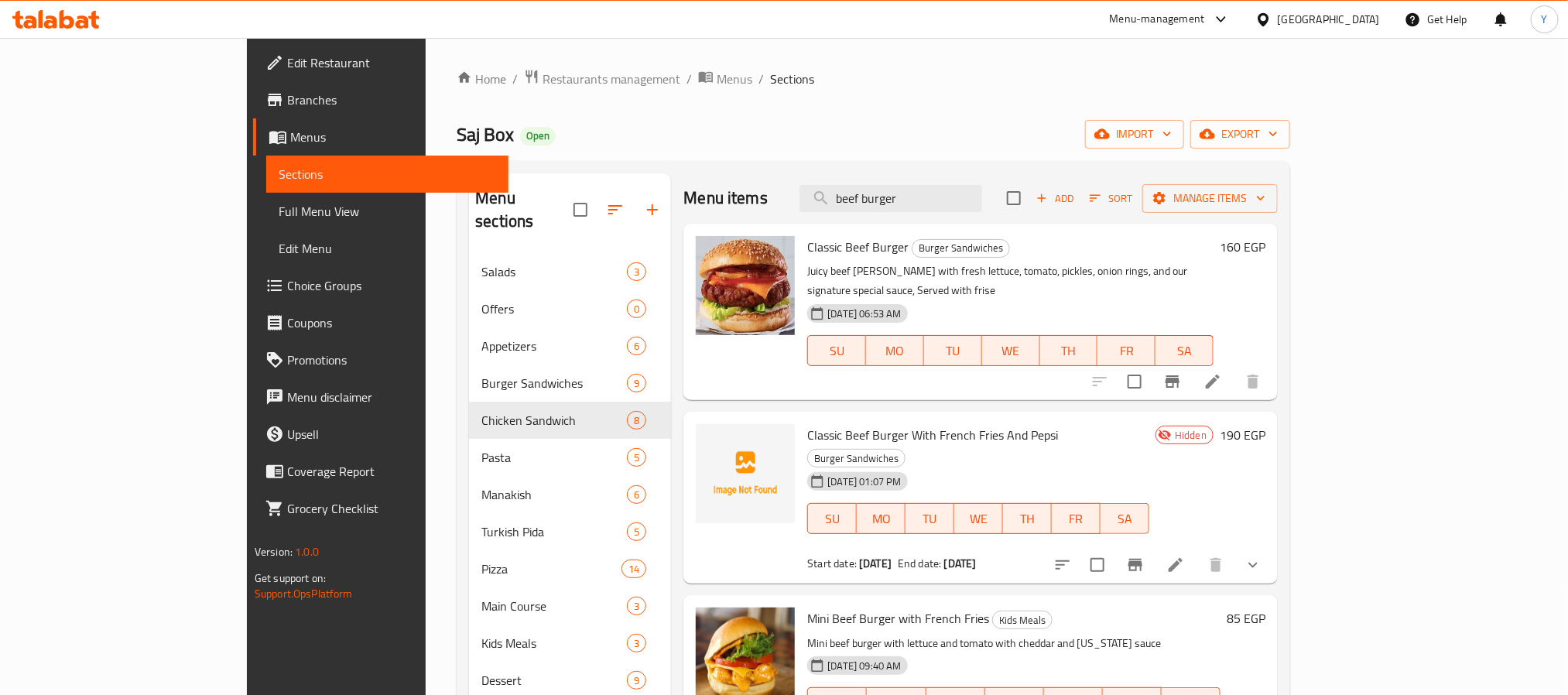
click at [807, 242] on span "Classic Beef Burger" at bounding box center [858, 247] width 102 height 23
copy h6 "Classic Beef Burger"
click at [973, 200] on input "beef burger" at bounding box center [891, 198] width 183 height 27
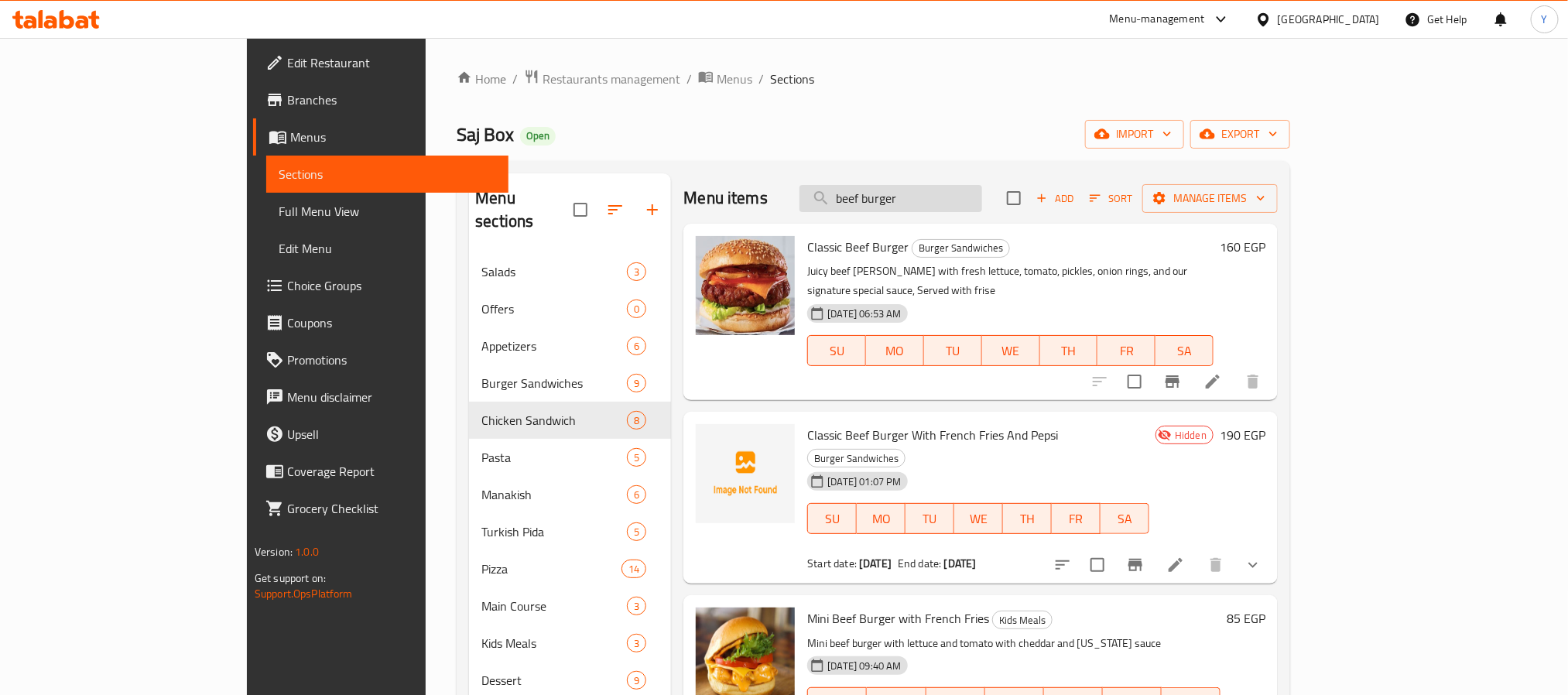
click at [973, 200] on input "beef burger" at bounding box center [891, 198] width 183 height 27
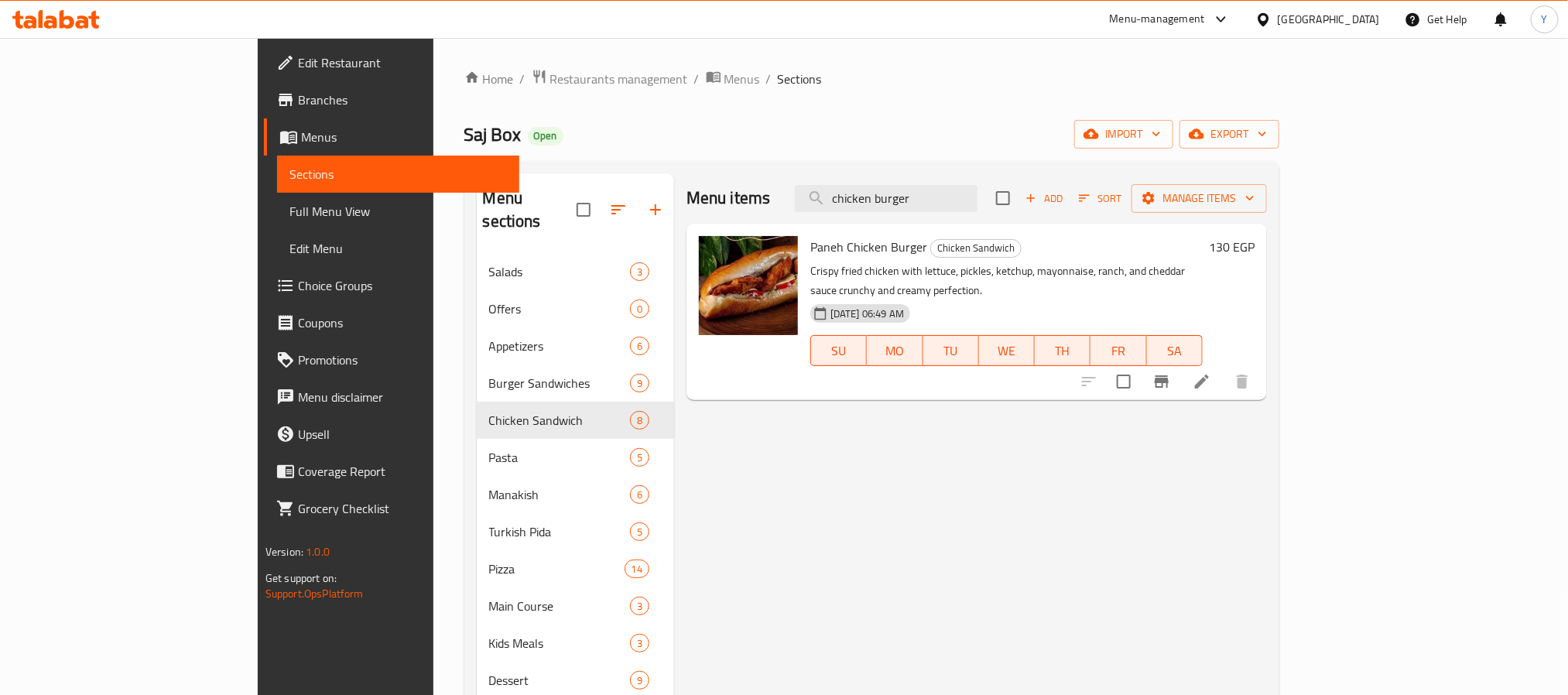
click at [810, 250] on span "Paneh Chicken Burger" at bounding box center [868, 247] width 116 height 23
copy h6 "Paneh Chicken Burger"
click at [810, 253] on span "Paneh Chicken Burger" at bounding box center [868, 247] width 116 height 23
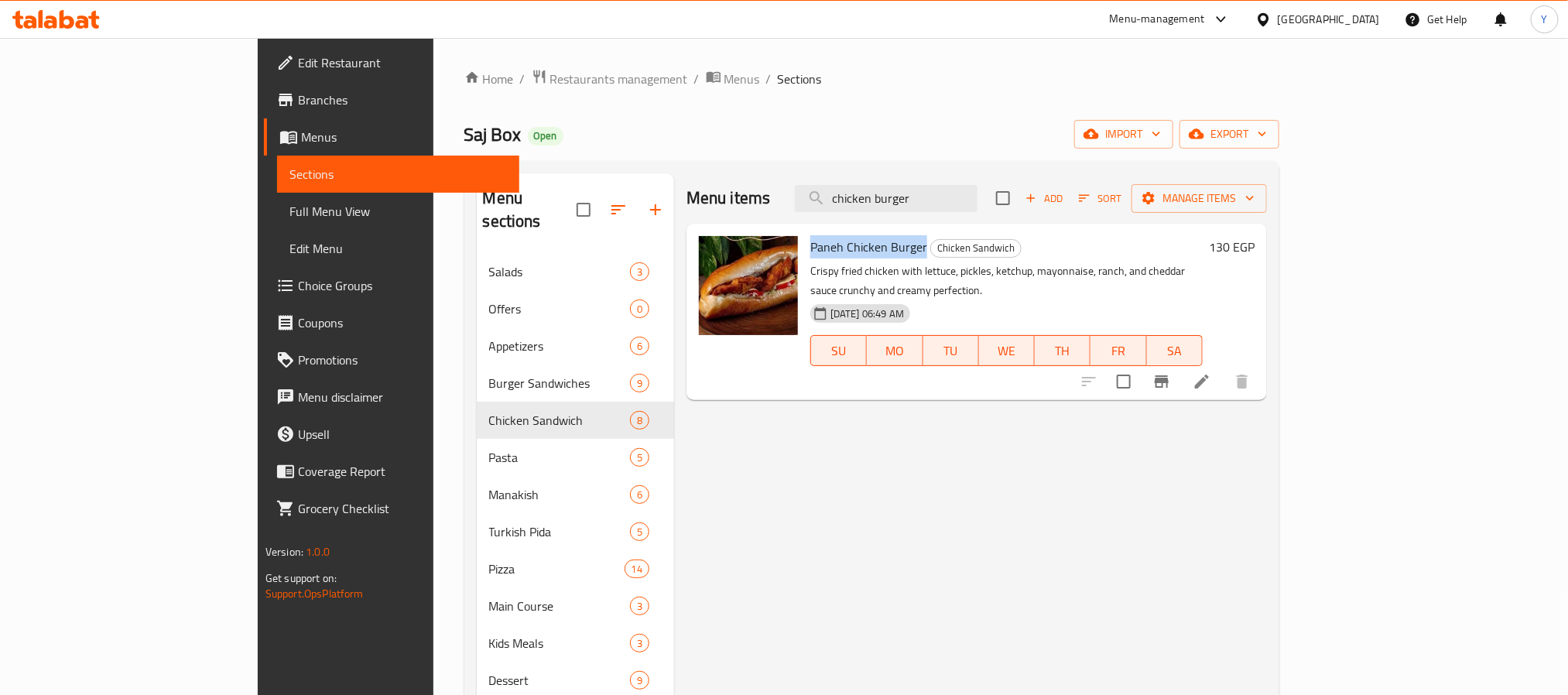
drag, startPoint x: 768, startPoint y: 253, endPoint x: 817, endPoint y: 233, distance: 52.9
click at [834, 248] on span "Paneh Chicken Burger" at bounding box center [868, 247] width 116 height 23
click at [980, 221] on div "Menu items chicken burger Add Sort Manage items" at bounding box center [977, 198] width 581 height 50
click at [978, 204] on input "chicken burger" at bounding box center [886, 198] width 183 height 27
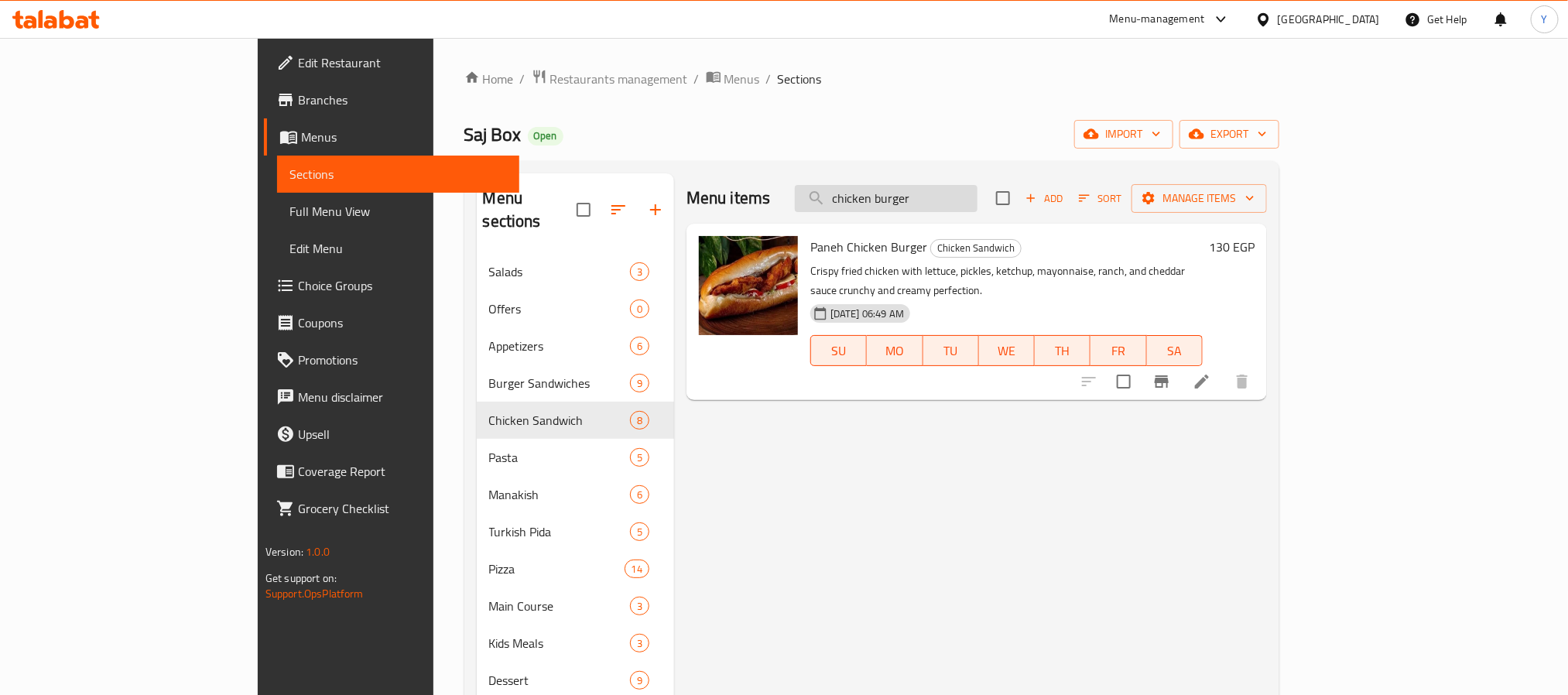
click at [978, 204] on input "chicken burger" at bounding box center [886, 198] width 183 height 27
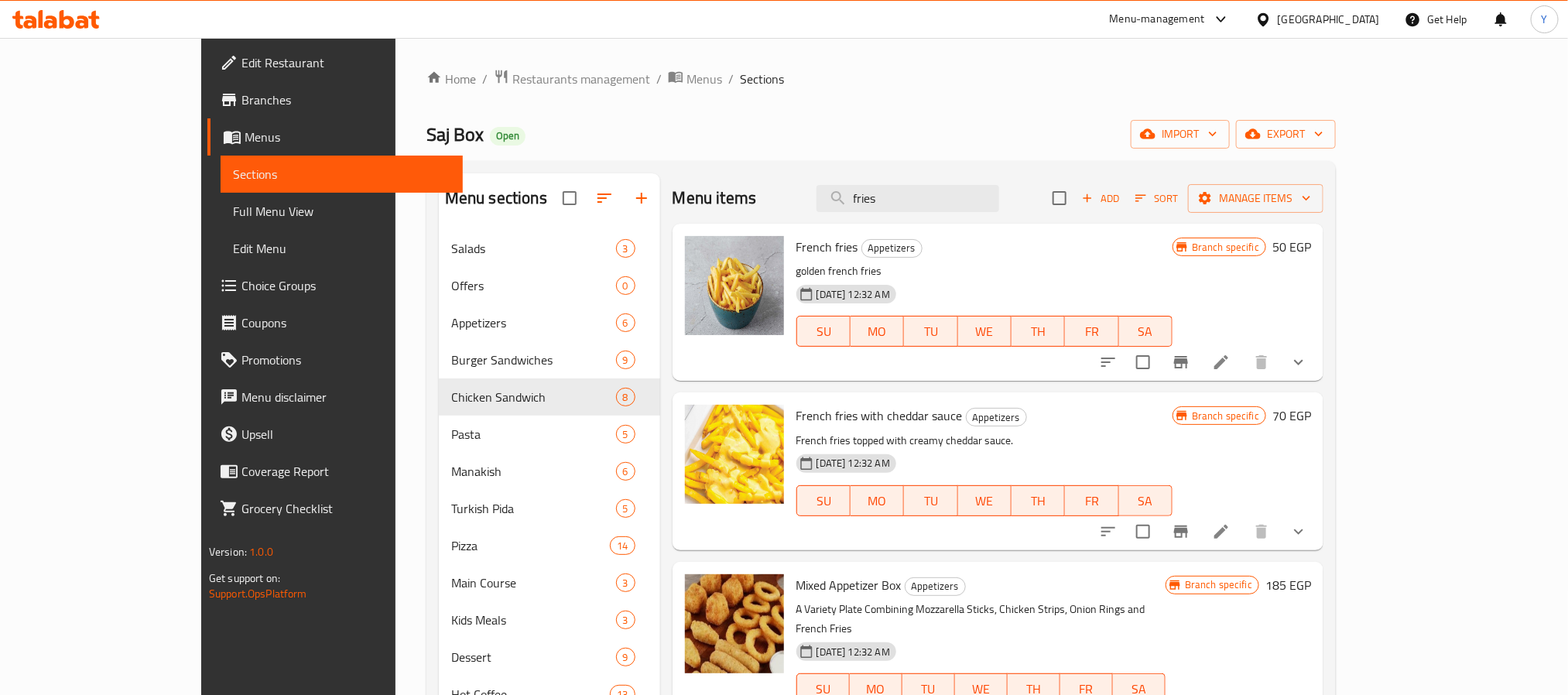
type input "fries"
click at [1308, 358] on icon "show more" at bounding box center [1298, 361] width 18 height 18
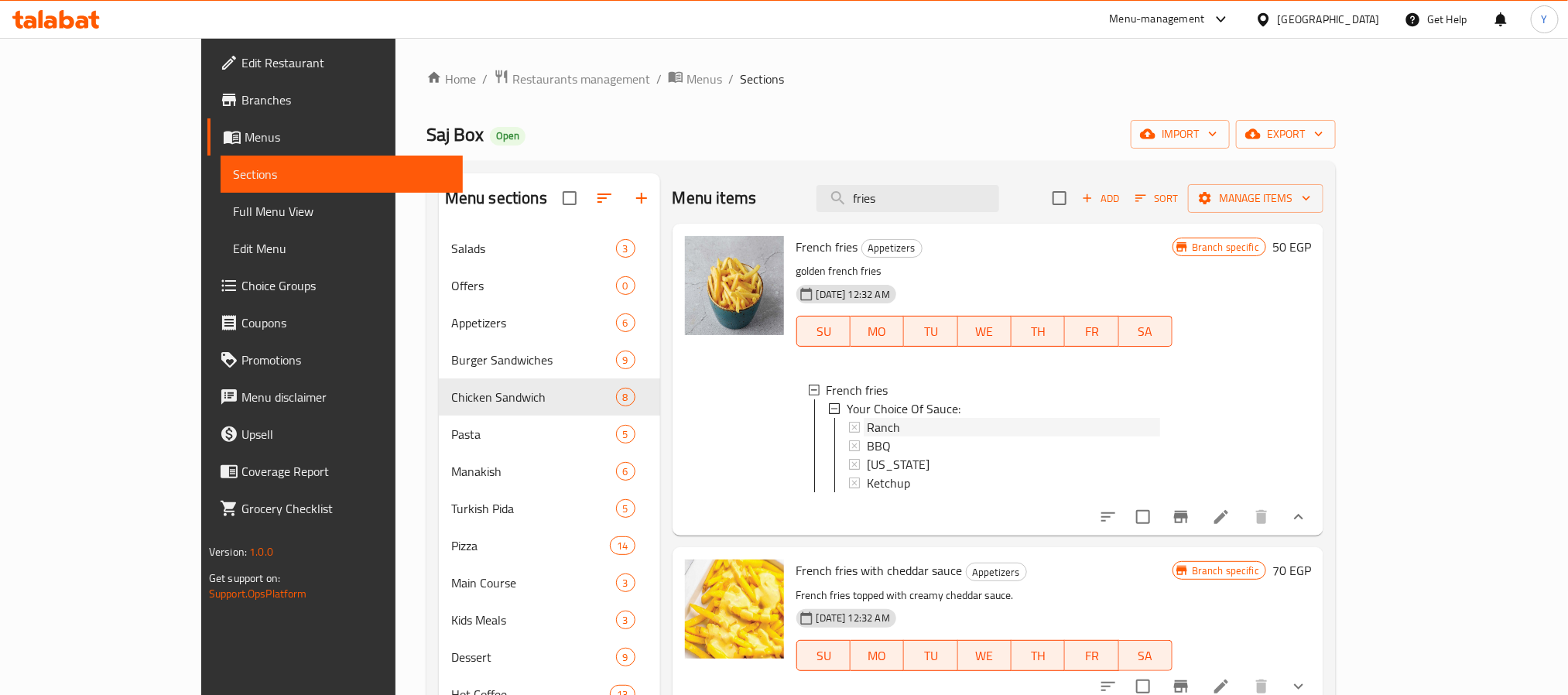
click at [867, 430] on div "Ranch" at bounding box center [1013, 427] width 293 height 18
click at [867, 447] on div "BBQ" at bounding box center [1013, 445] width 293 height 18
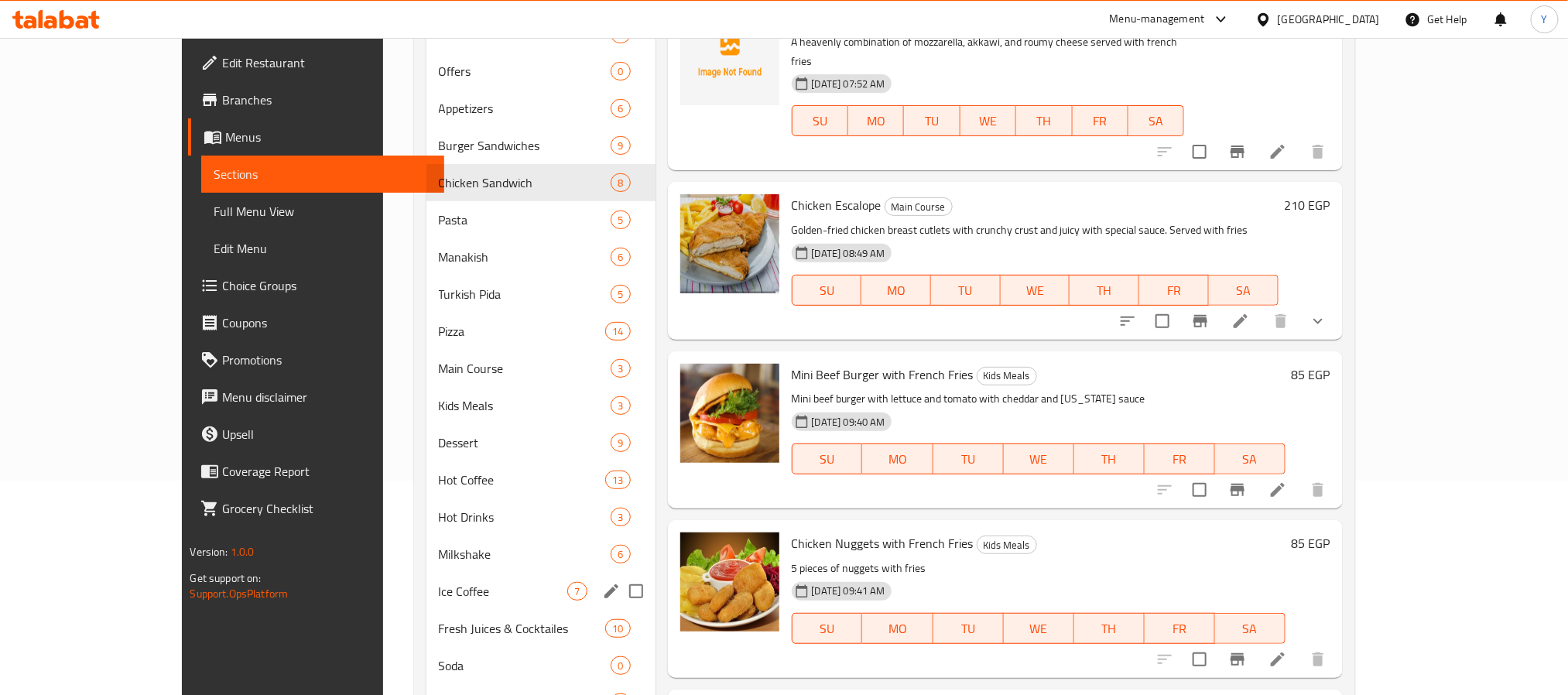
scroll to position [174, 0]
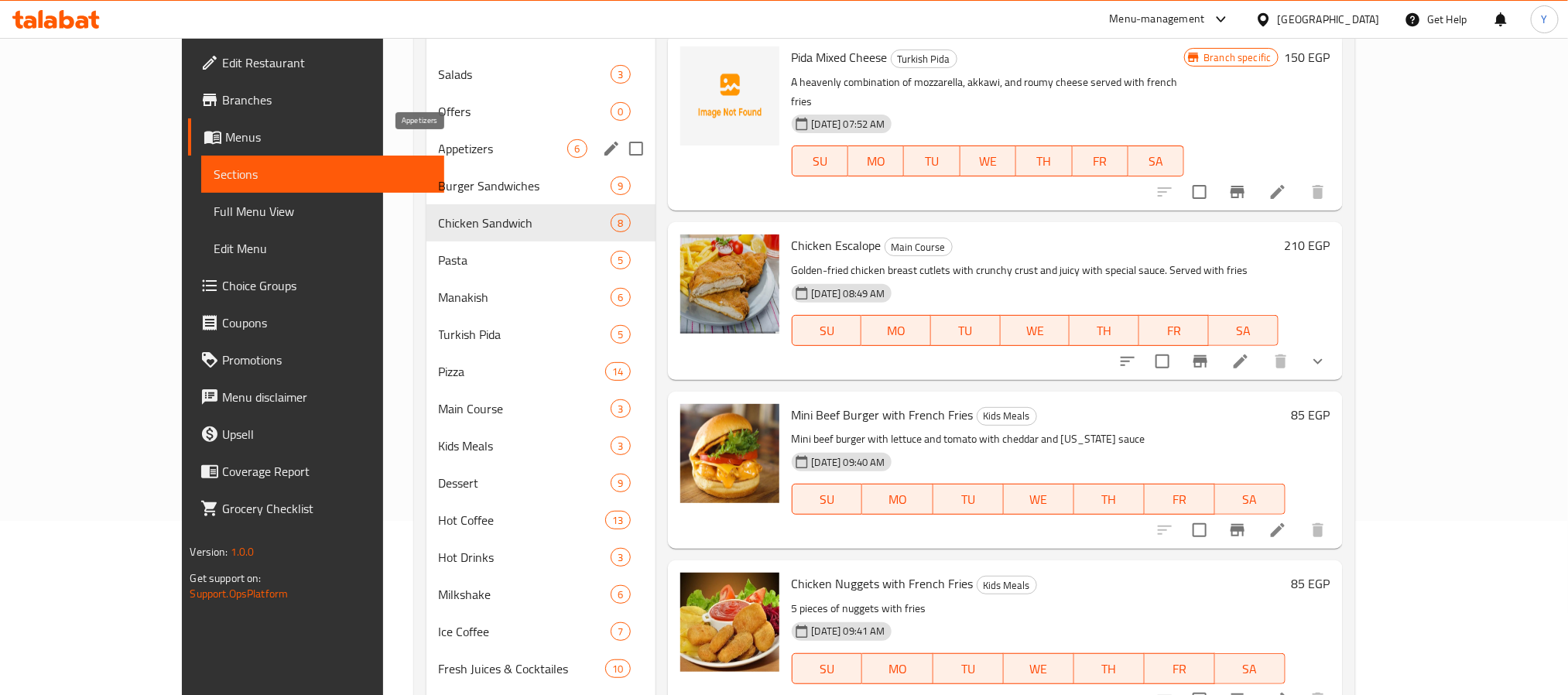
click at [439, 142] on span "Appetizers" at bounding box center [503, 148] width 130 height 18
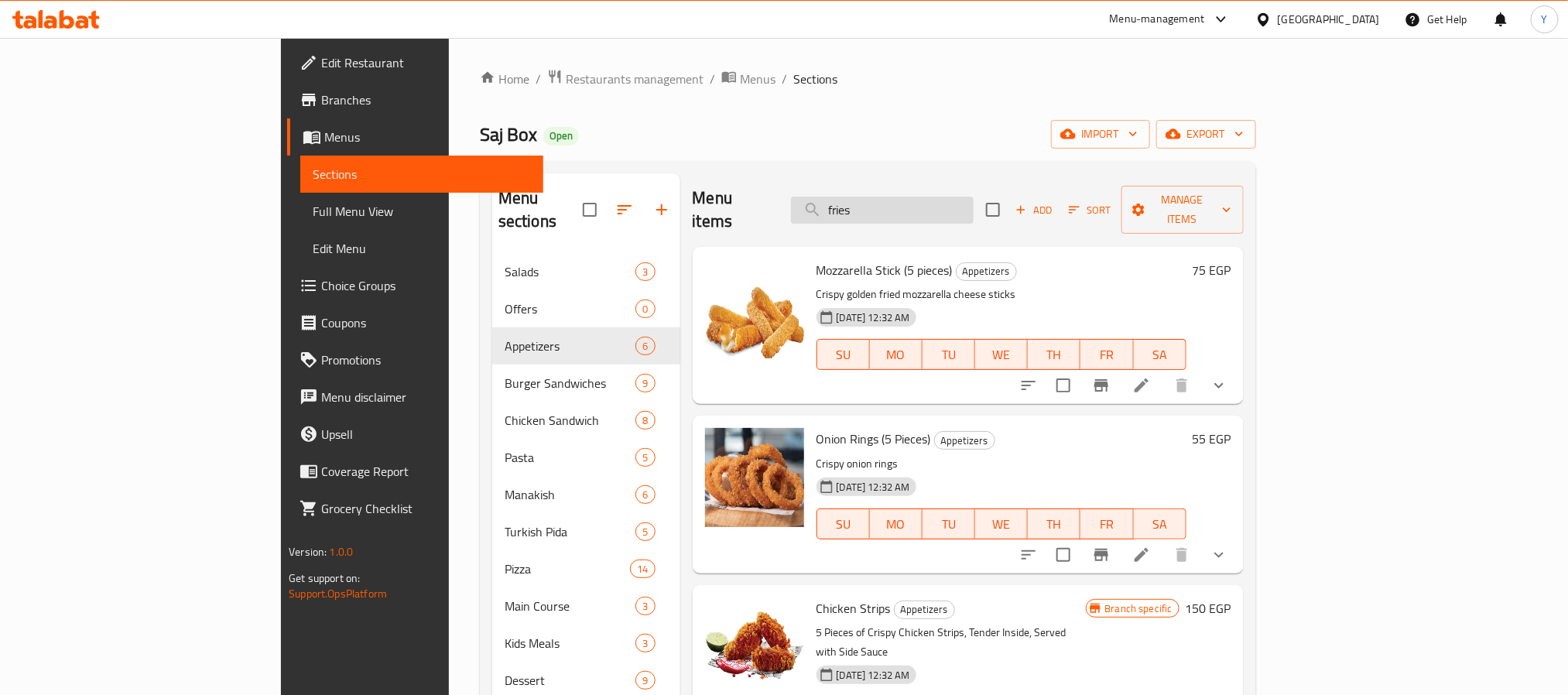
click at [973, 196] on input "fries" at bounding box center [882, 209] width 183 height 27
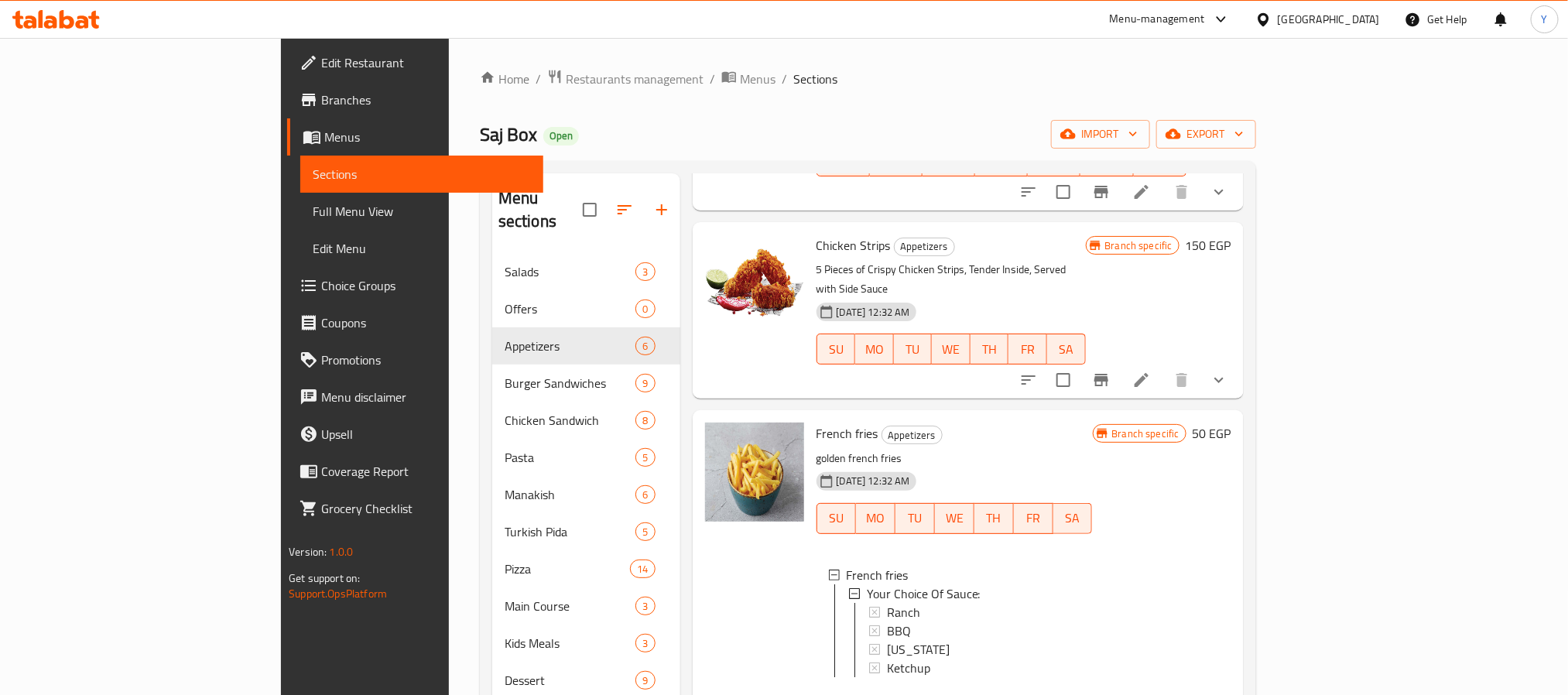
scroll to position [457, 0]
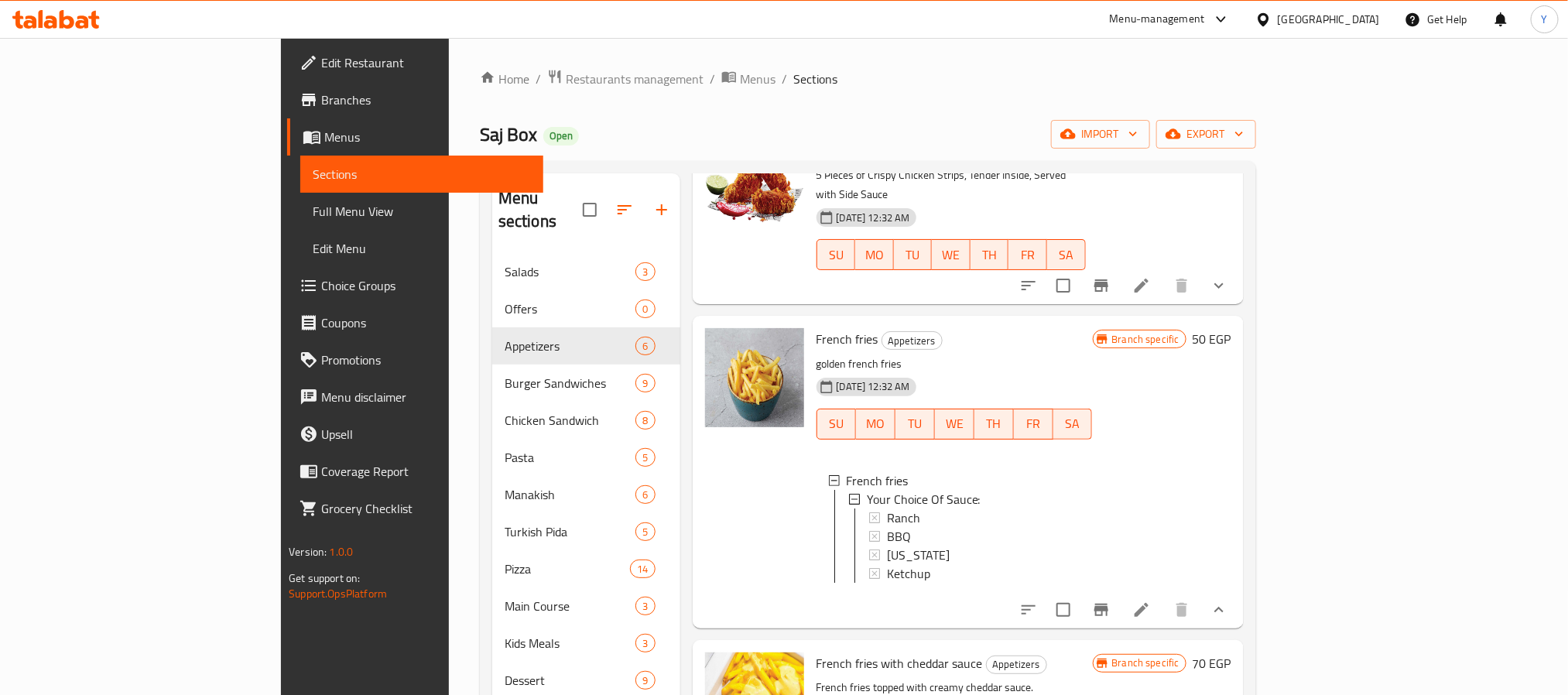
click at [816, 328] on span "French fries" at bounding box center [847, 339] width 62 height 23
drag, startPoint x: 776, startPoint y: 295, endPoint x: 801, endPoint y: 295, distance: 25.0
click at [816, 328] on span "French fries" at bounding box center [847, 339] width 62 height 23
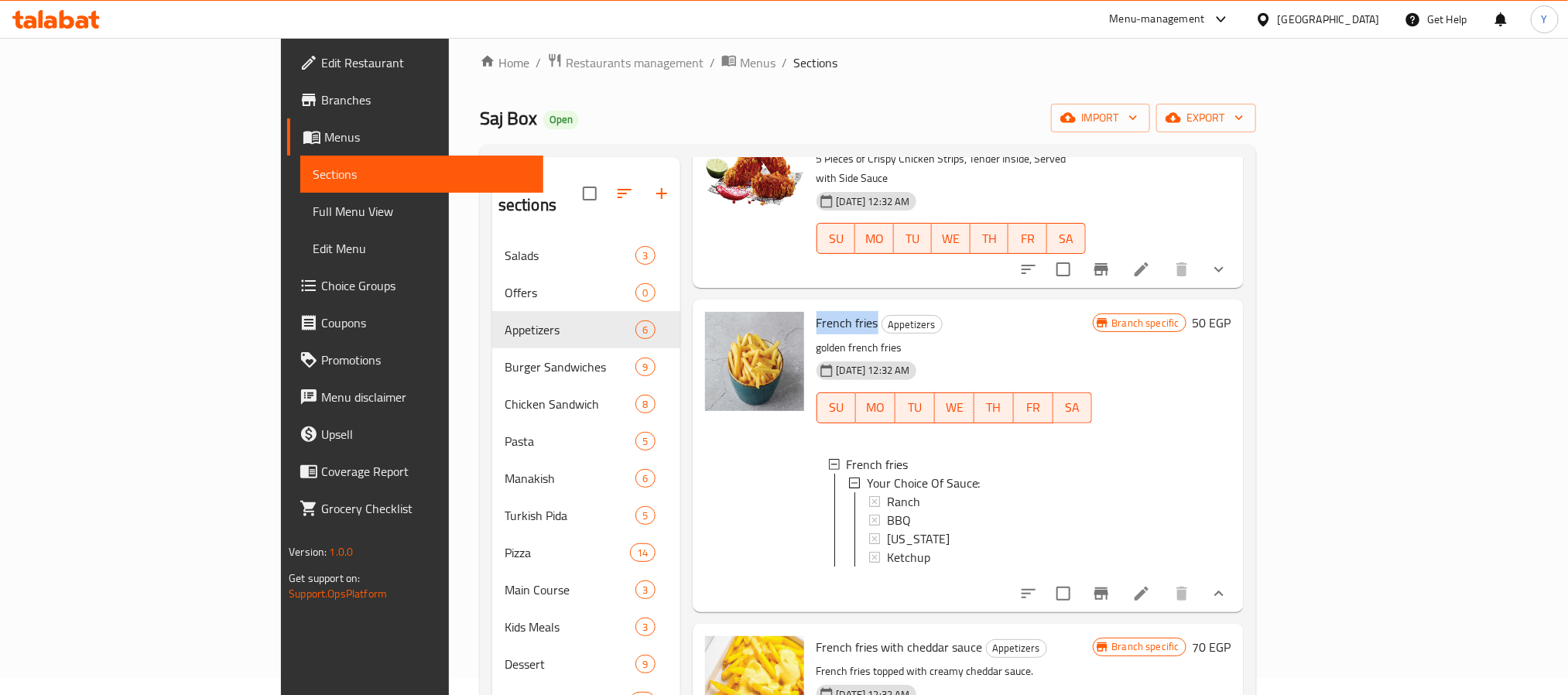
scroll to position [232, 0]
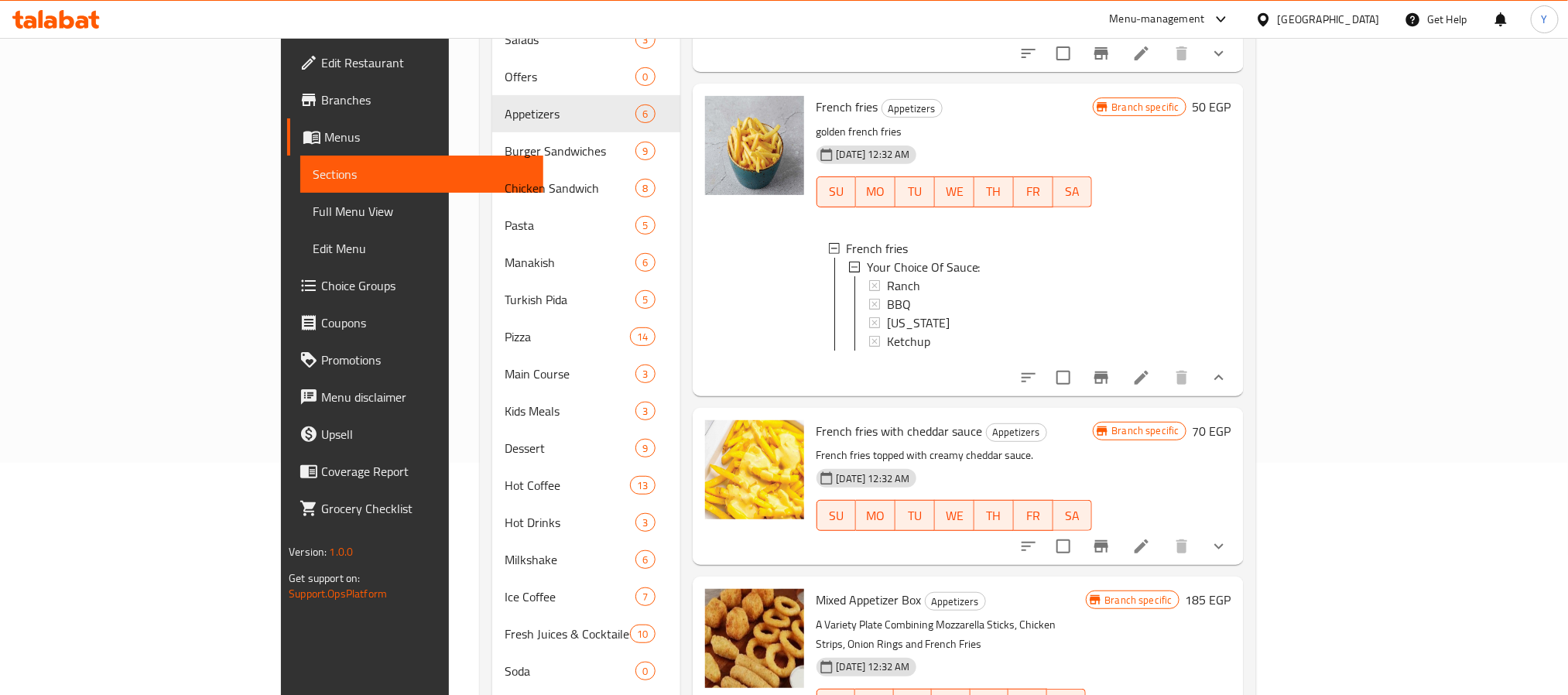
click at [816, 420] on span "French fries with cheddar sauce" at bounding box center [899, 431] width 166 height 23
drag, startPoint x: 765, startPoint y: 408, endPoint x: 797, endPoint y: 406, distance: 32.1
click at [816, 420] on span "French fries with cheddar sauce" at bounding box center [899, 431] width 166 height 23
